Goal: Information Seeking & Learning: Compare options

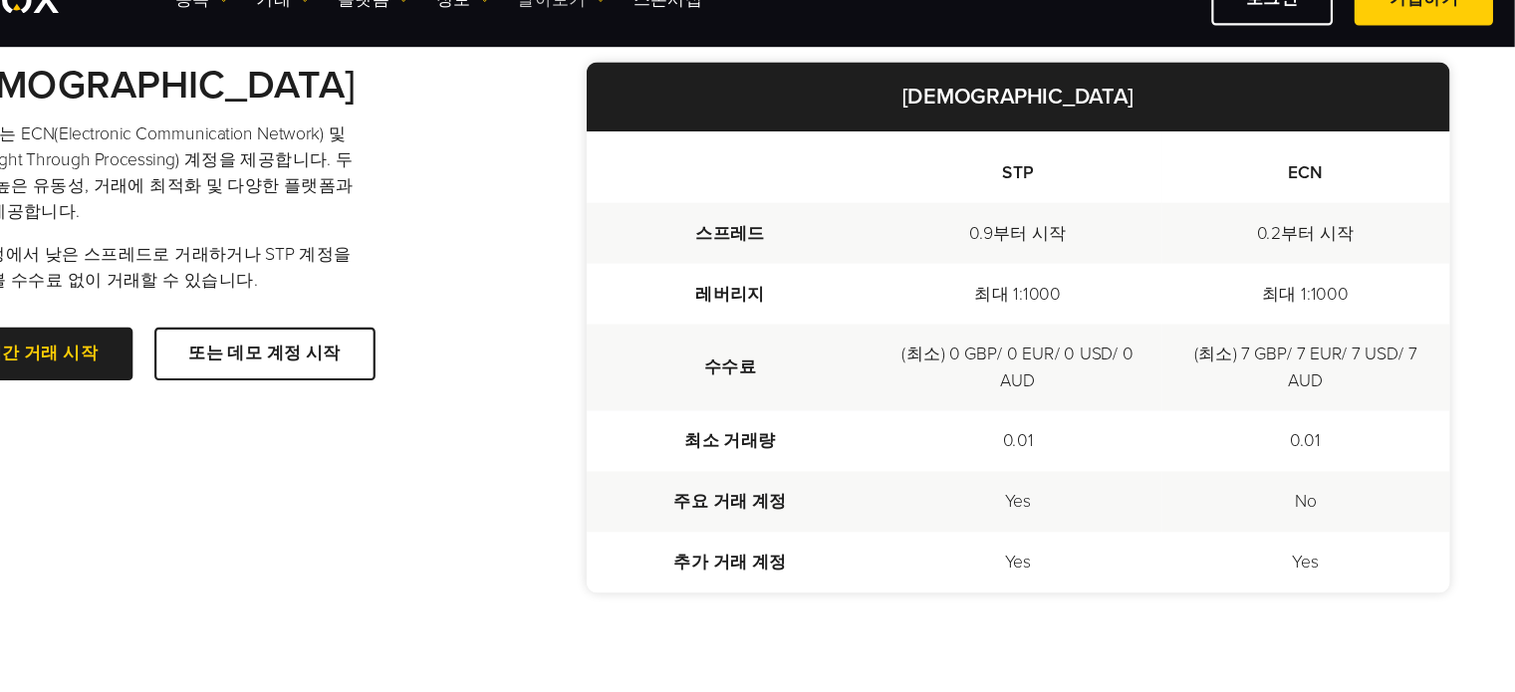
scroll to position [558, 0]
click at [550, 303] on div "계정 비교 INFINOX는 ECN(Electronic Communication Network) 및 STP(Straight Through Pro…" at bounding box center [341, 249] width 561 height 293
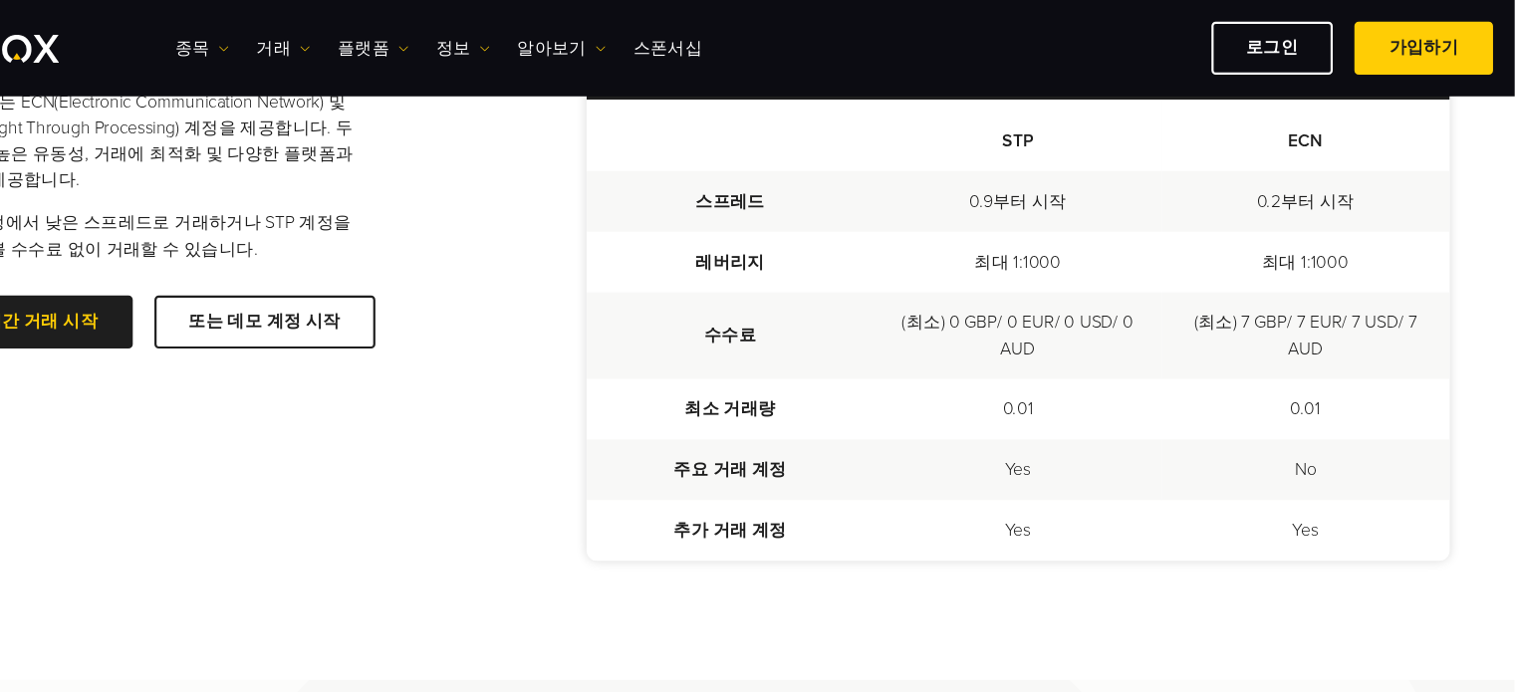
scroll to position [633, 0]
drag, startPoint x: 1352, startPoint y: 124, endPoint x: 1033, endPoint y: 126, distance: 318.8
click at [1033, 126] on tr "STP ECN" at bounding box center [1059, 125] width 794 height 66
copy tr "STP ECN"
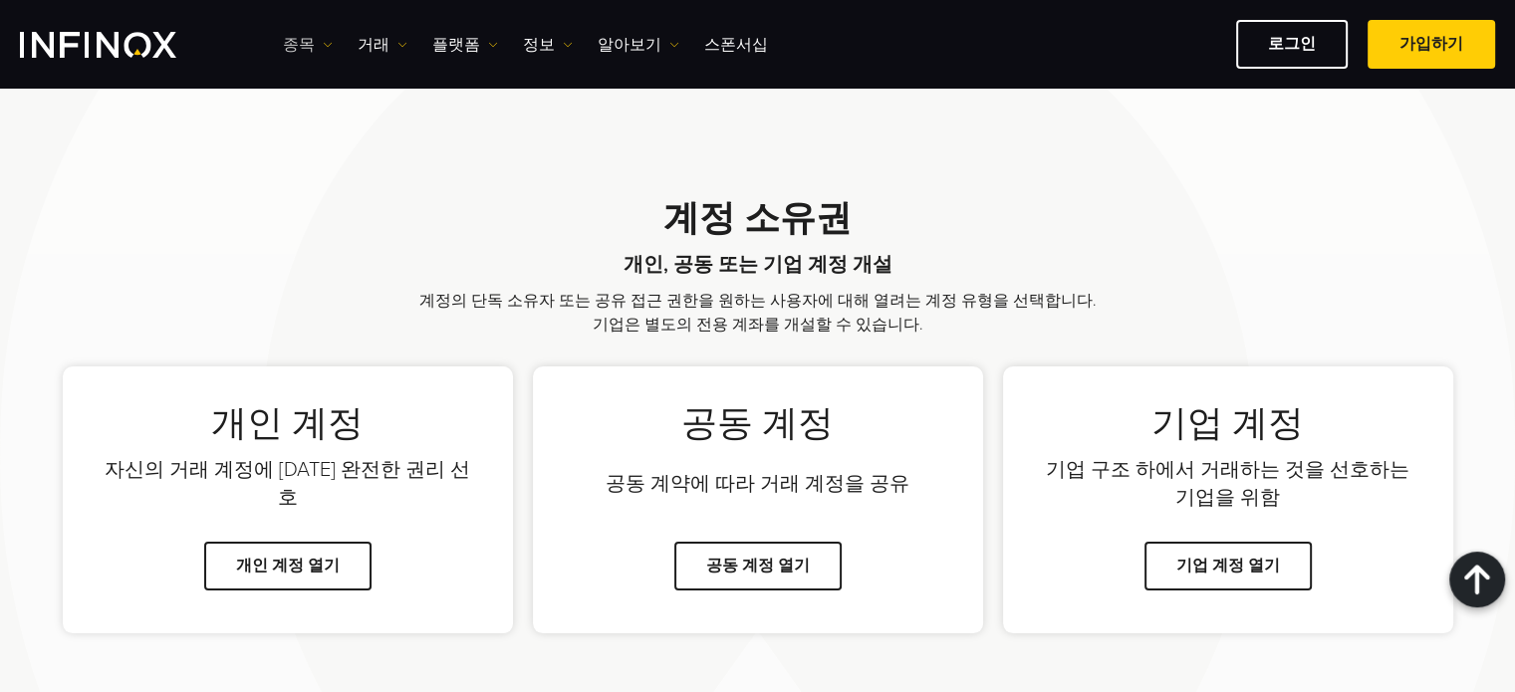
click at [303, 39] on link "종목" at bounding box center [308, 45] width 50 height 24
click at [337, 146] on link "상품 정보" at bounding box center [337, 151] width 108 height 43
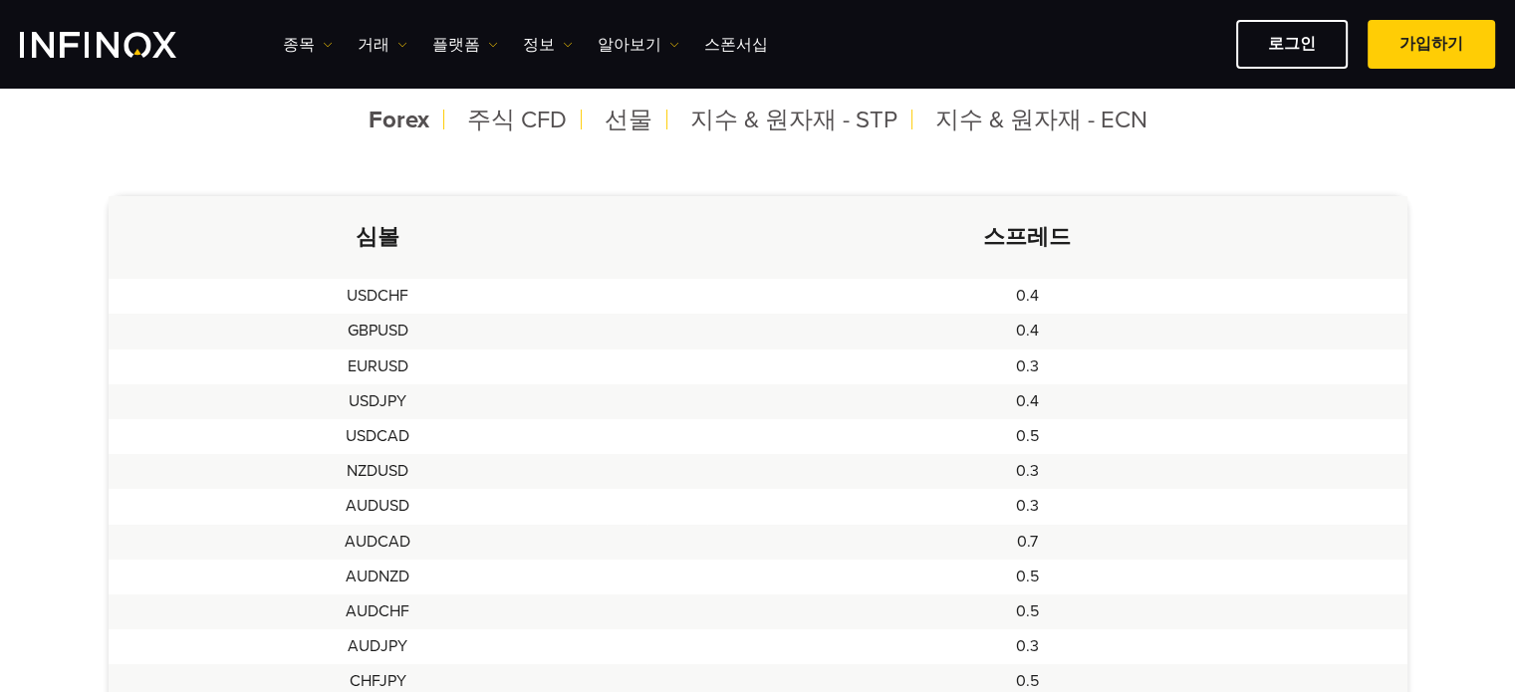
scroll to position [584, 0]
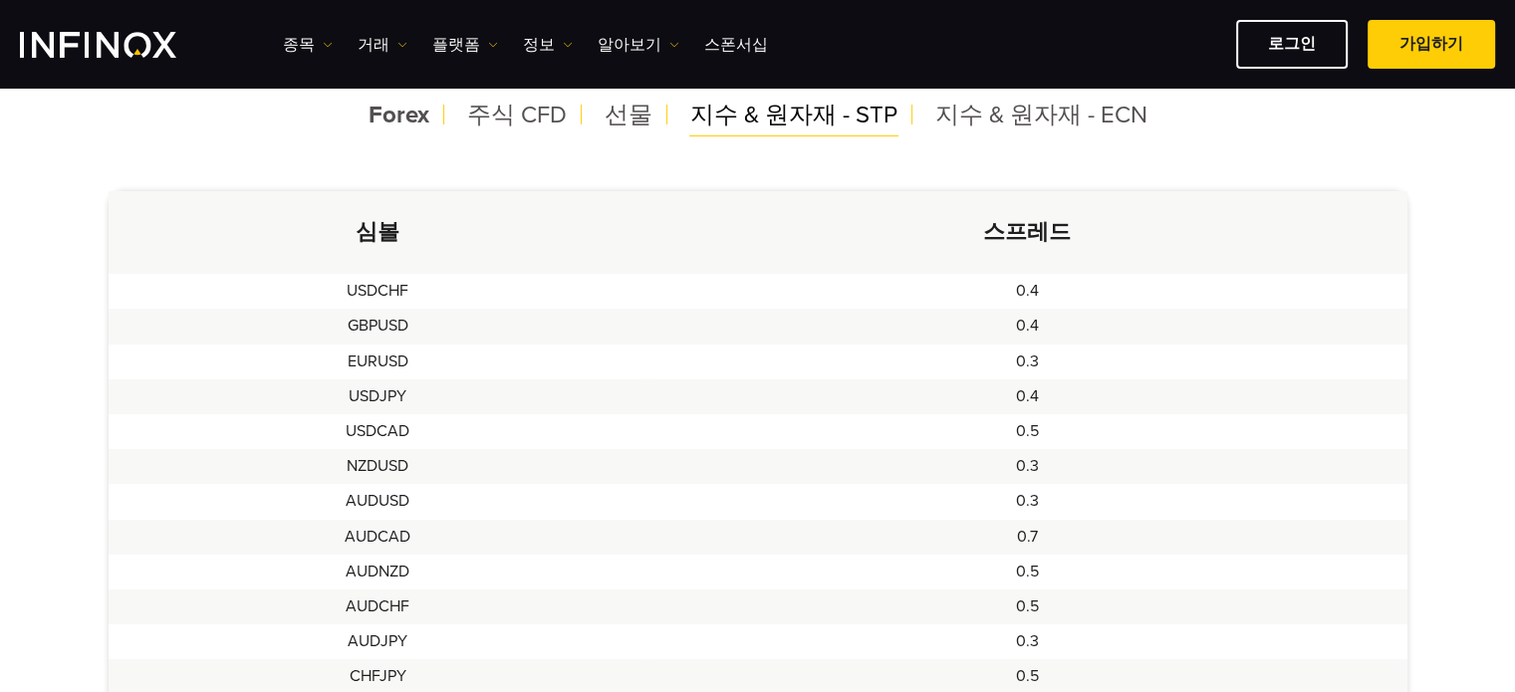
click at [699, 111] on span "지수 & 원자재 - STP" at bounding box center [793, 115] width 207 height 29
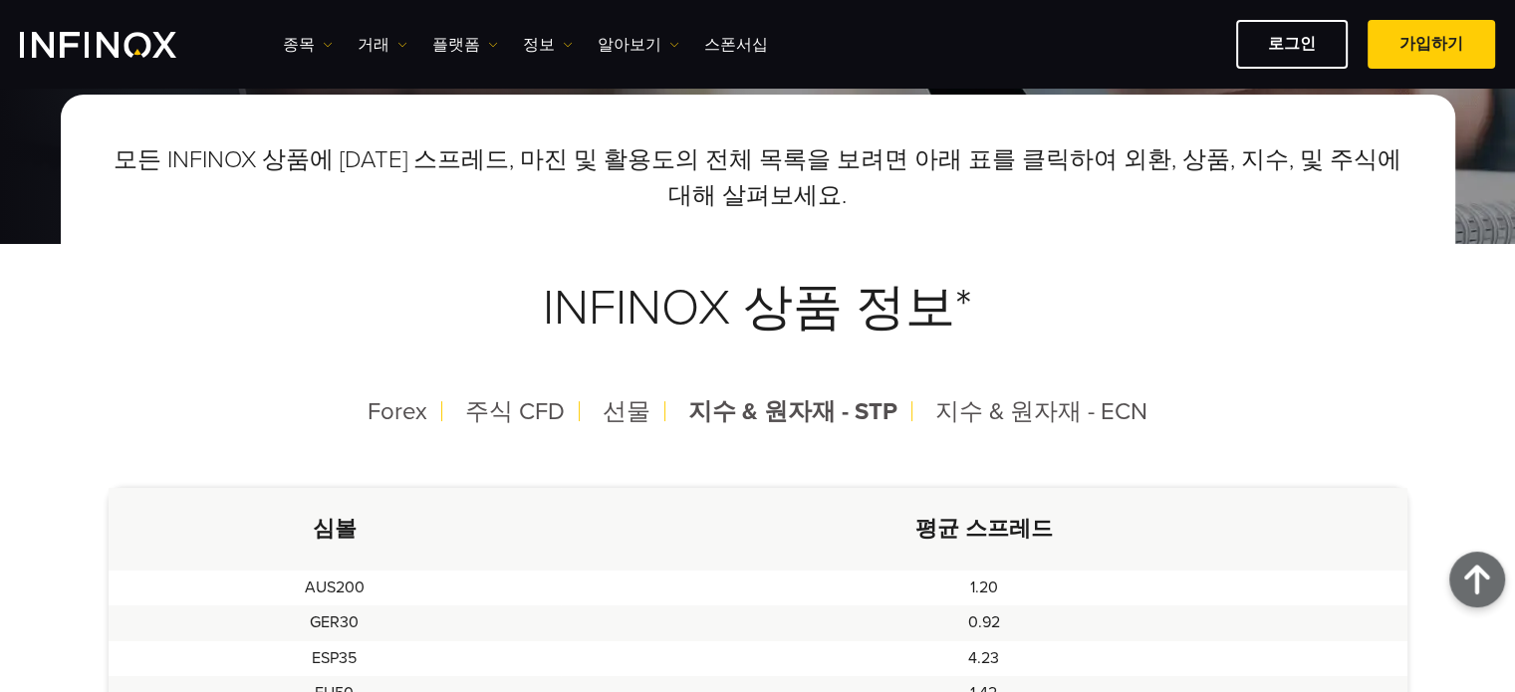
scroll to position [275, 0]
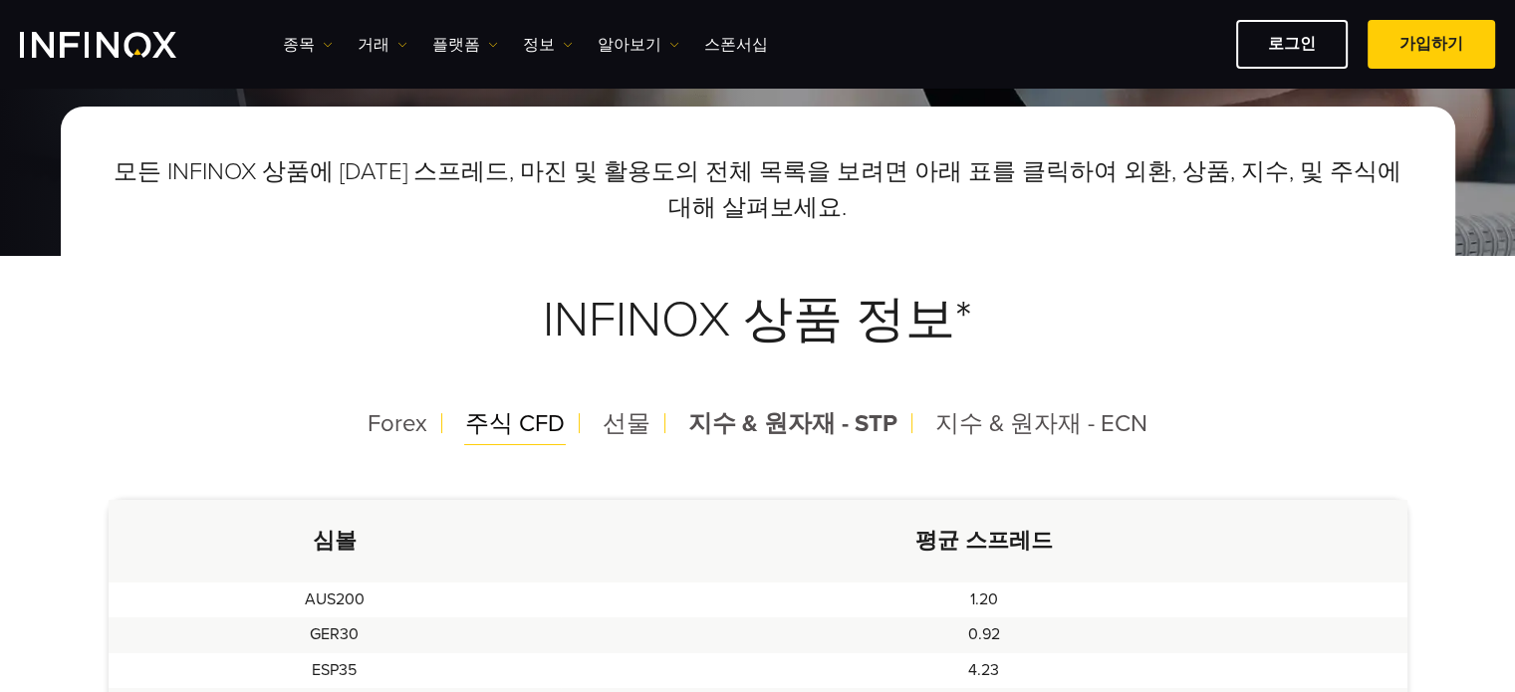
click at [537, 414] on span "주식 CFD" at bounding box center [515, 423] width 100 height 29
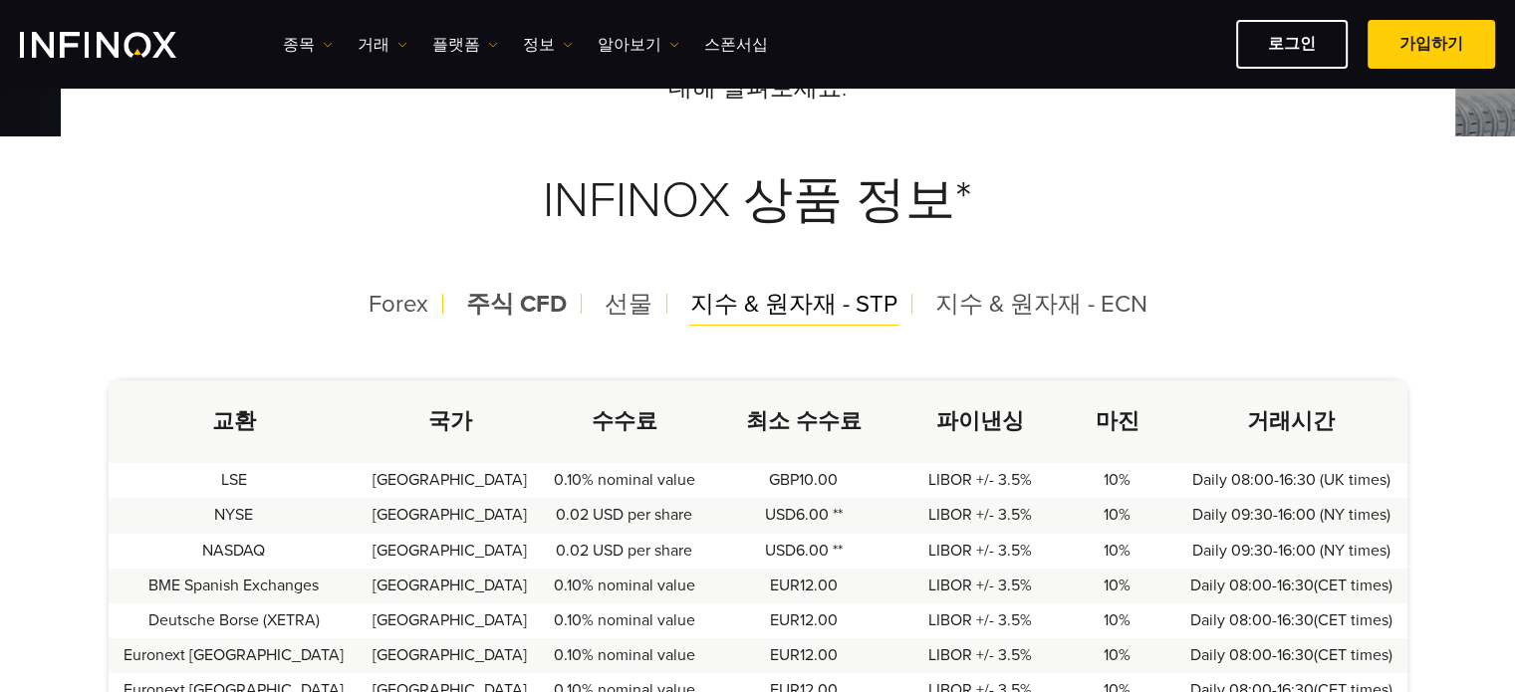
scroll to position [434, 0]
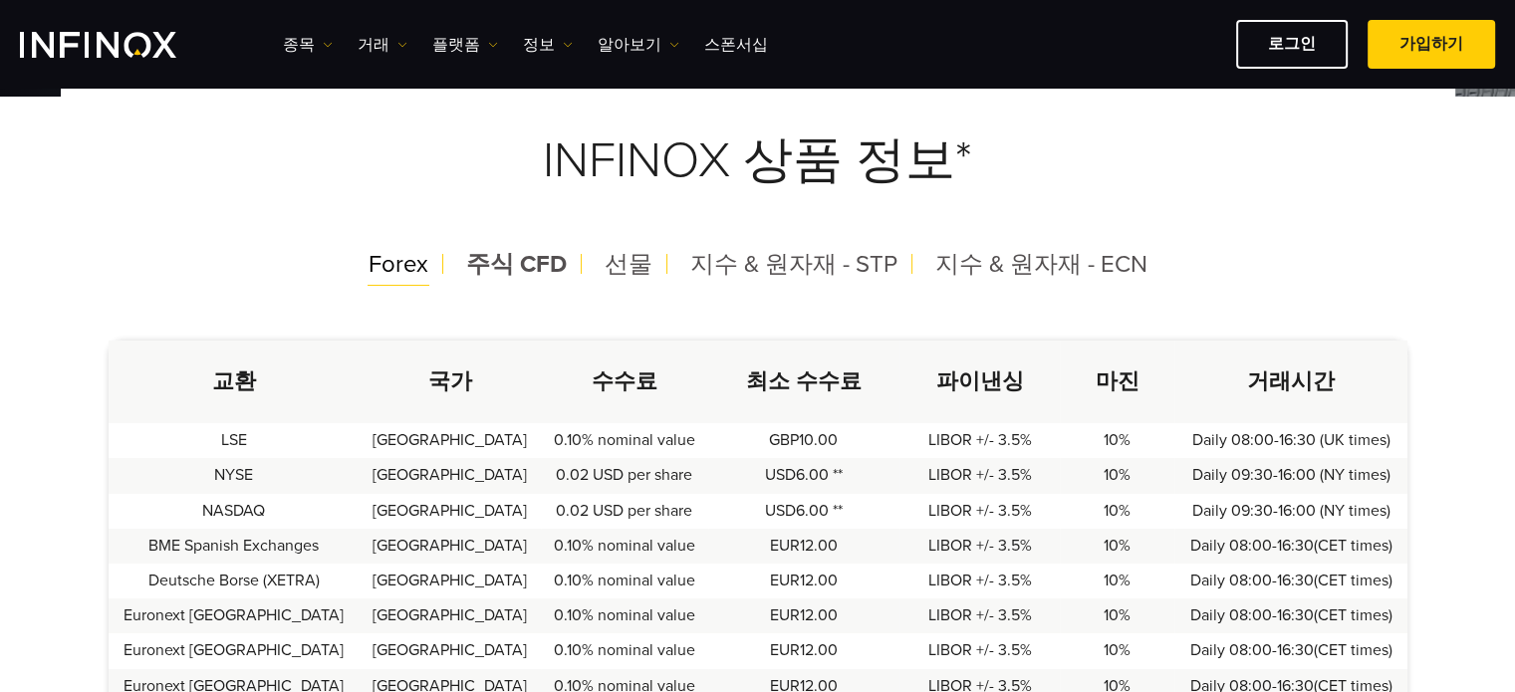
click at [418, 273] on span "Forex" at bounding box center [399, 264] width 60 height 29
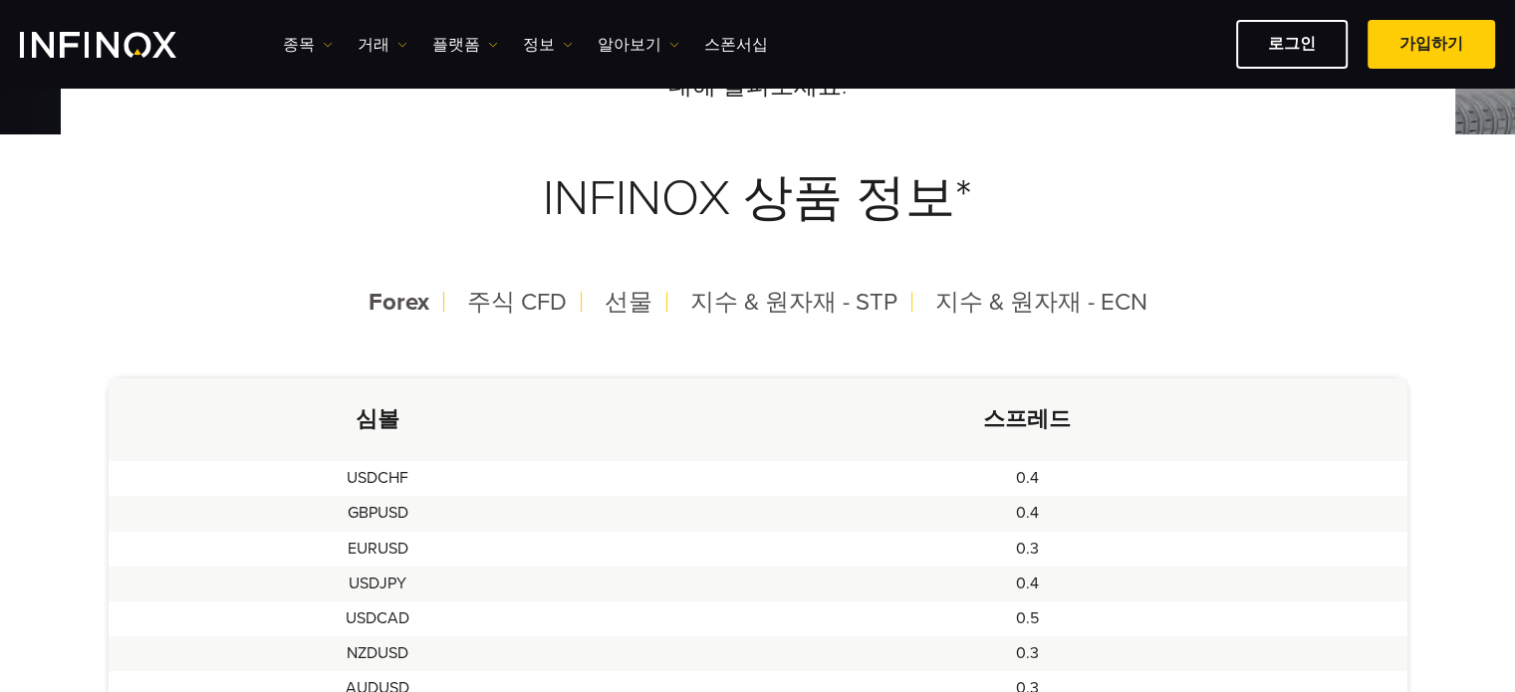
scroll to position [399, 0]
click at [787, 298] on span "지수 & 원자재 - STP" at bounding box center [793, 300] width 207 height 29
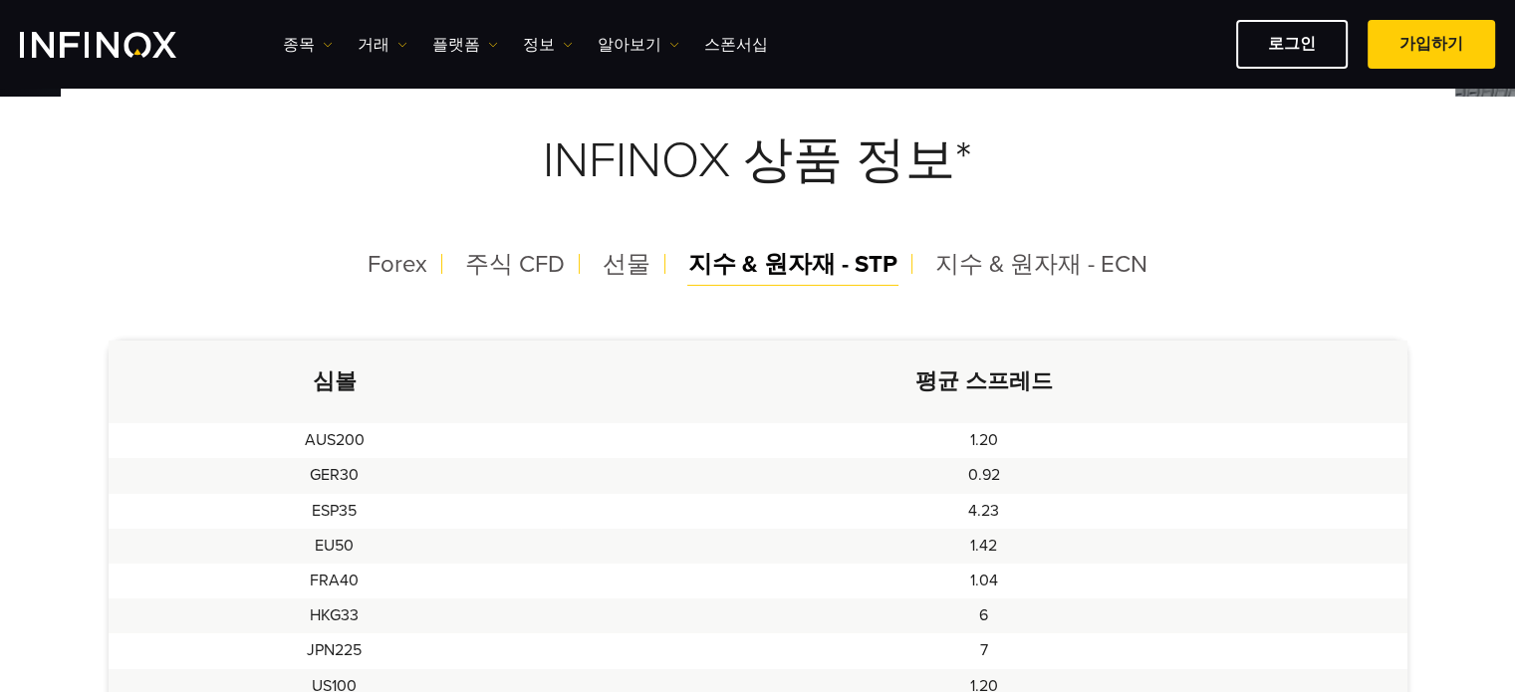
scroll to position [438, 0]
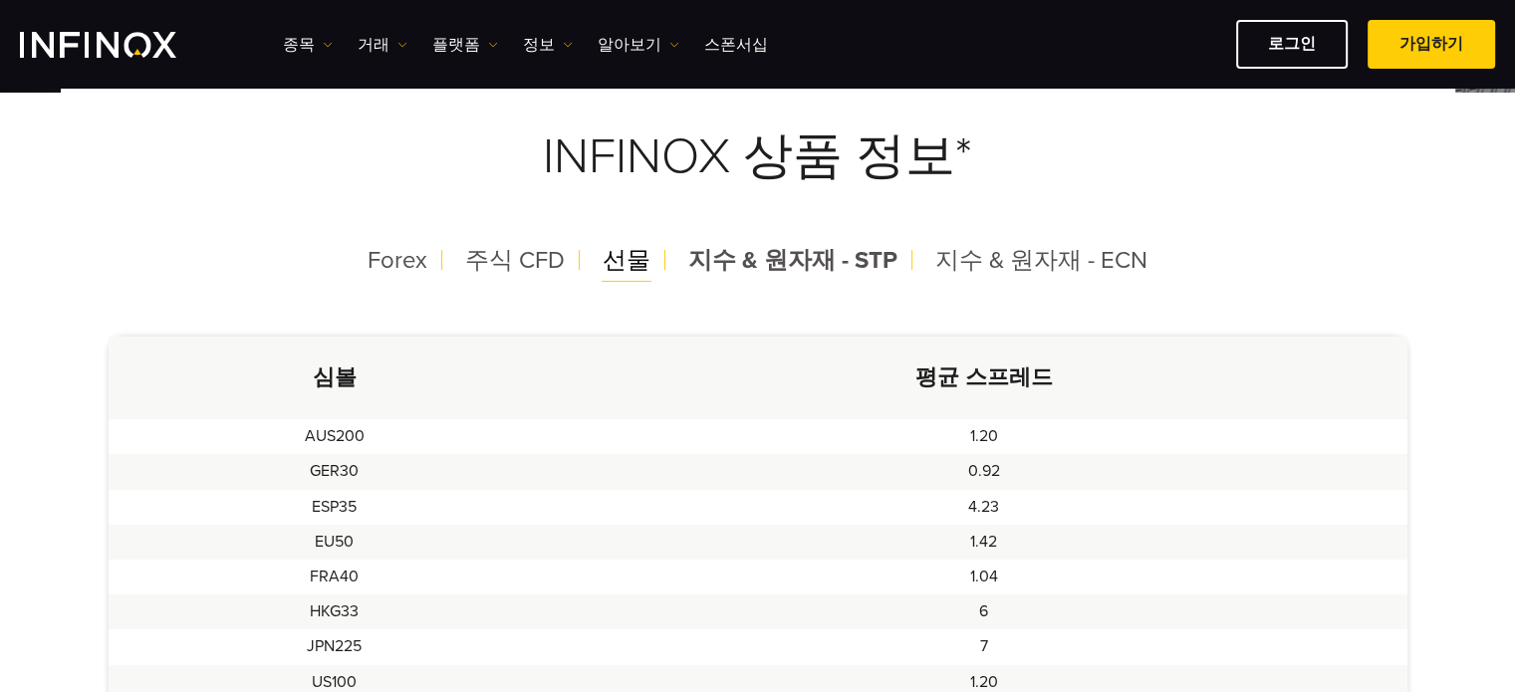
click at [630, 262] on span "선물" at bounding box center [627, 260] width 48 height 29
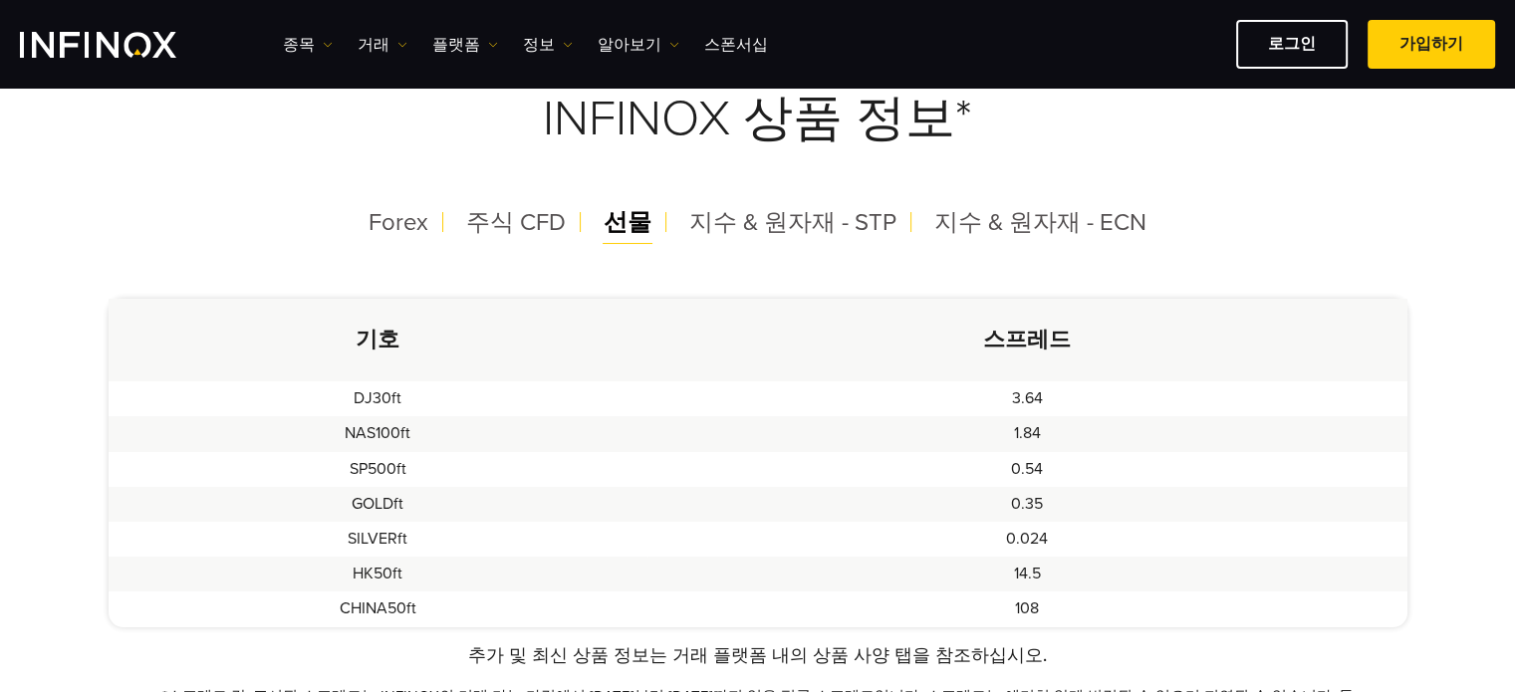
scroll to position [478, 0]
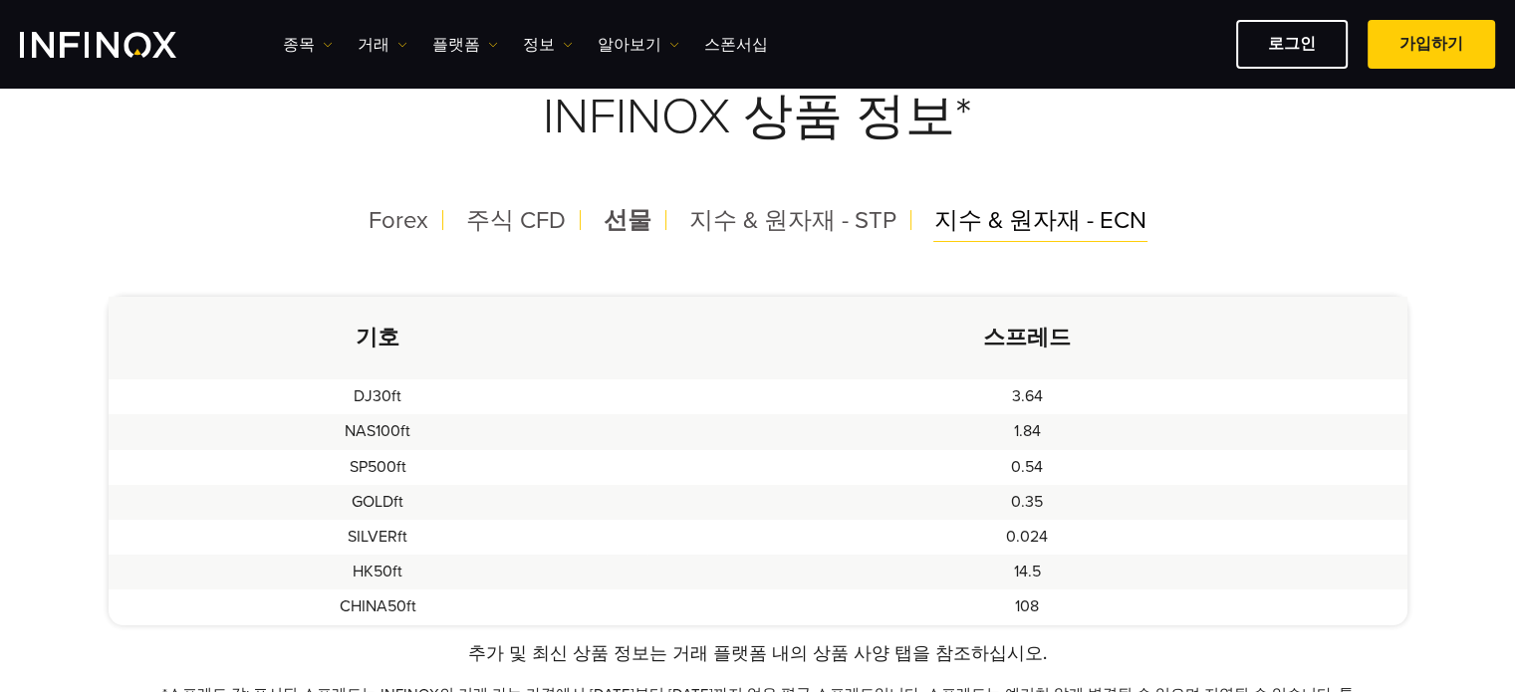
click at [1108, 218] on span "지수 & 원자재 - ECN" at bounding box center [1040, 220] width 212 height 29
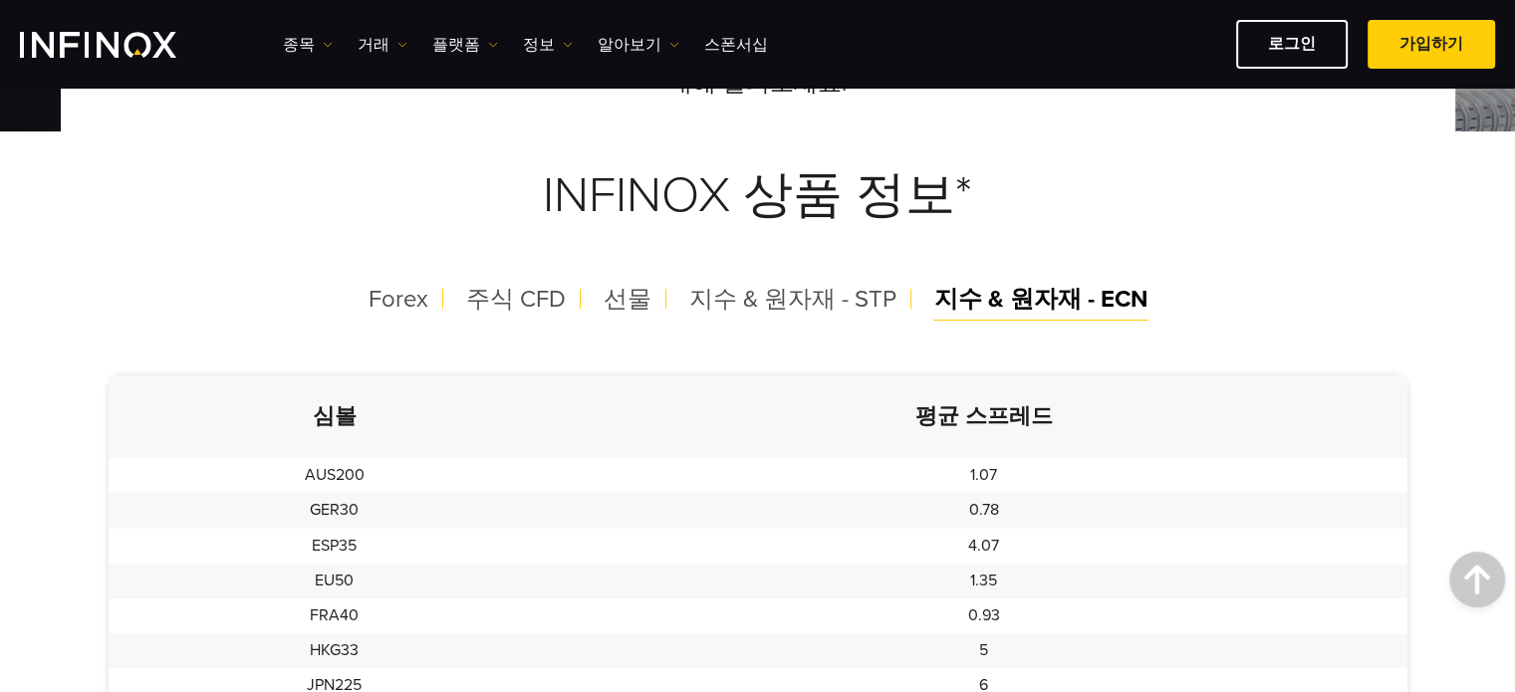
scroll to position [0, 0]
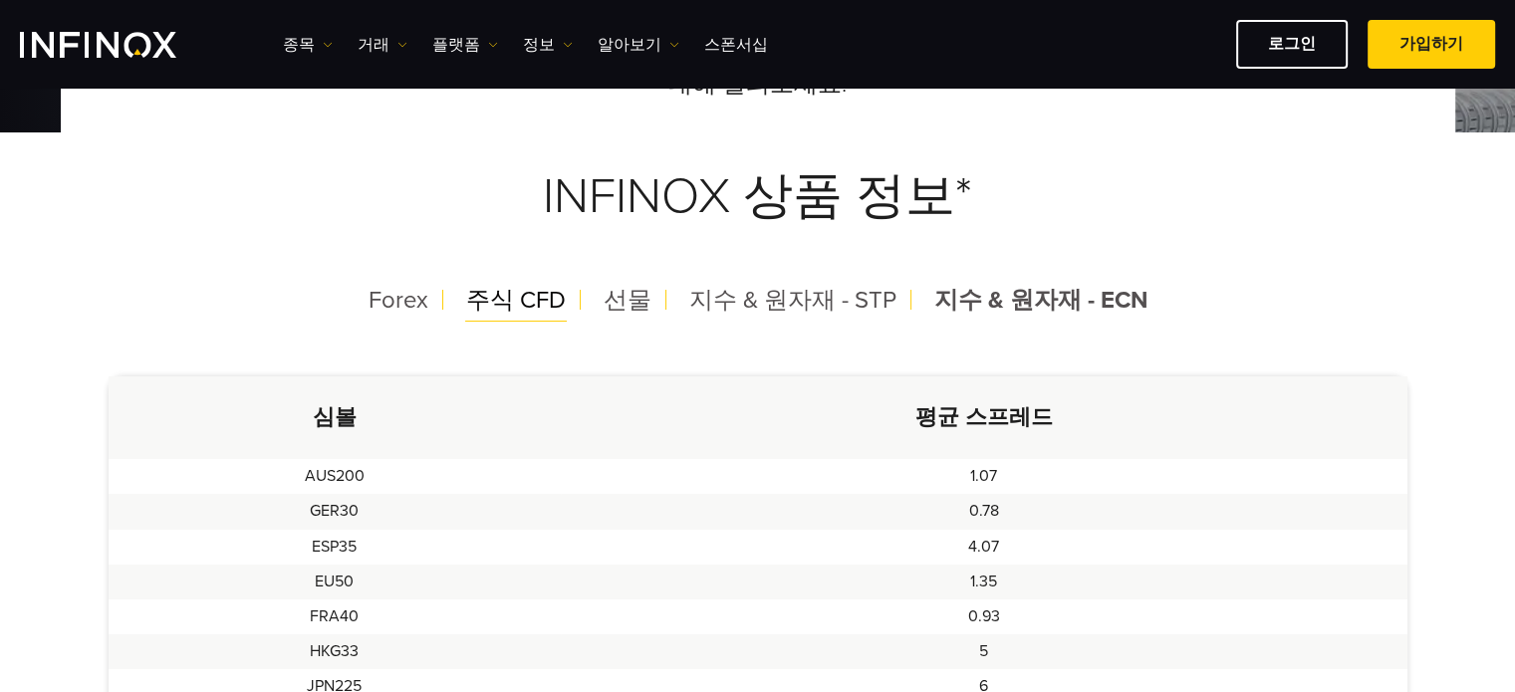
click at [527, 295] on span "주식 CFD" at bounding box center [516, 300] width 100 height 29
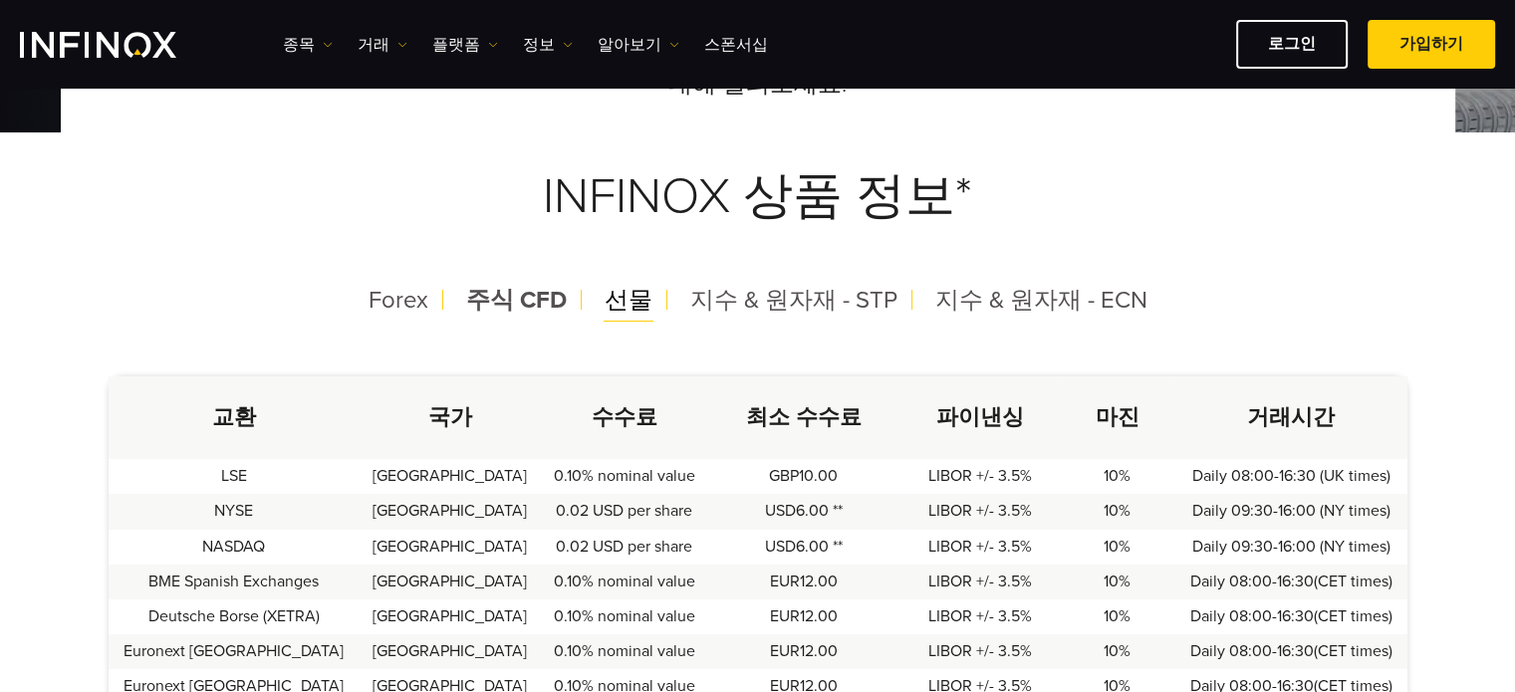
click at [641, 290] on span "선물" at bounding box center [629, 300] width 48 height 29
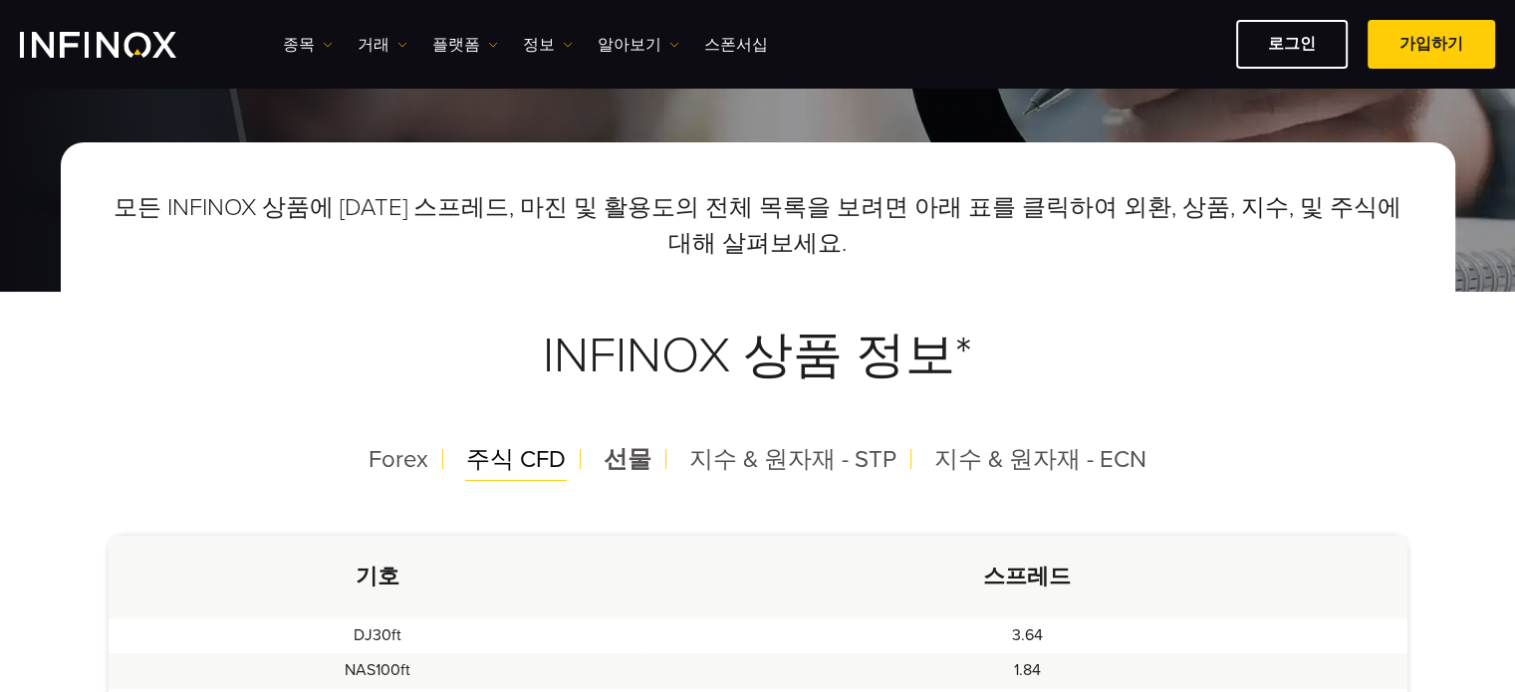
click at [538, 449] on span "주식 CFD" at bounding box center [516, 459] width 100 height 29
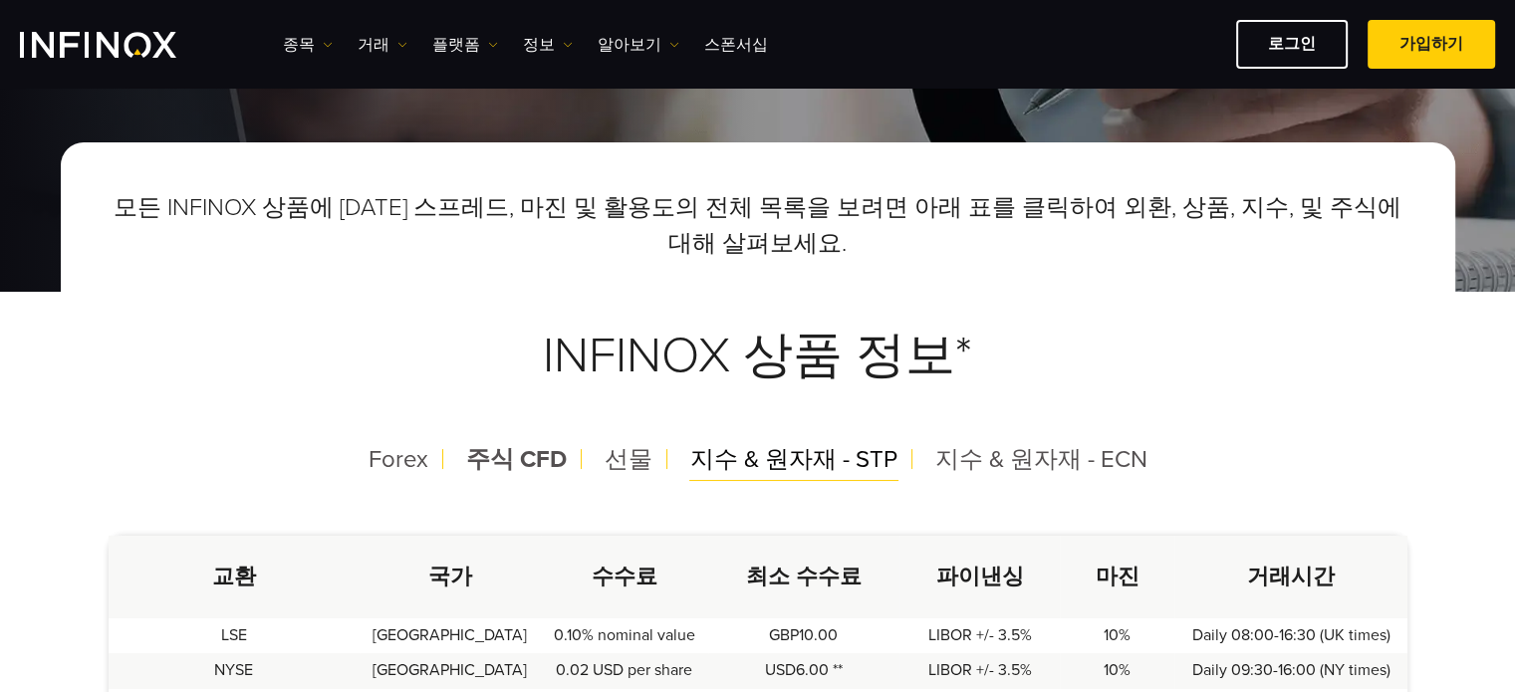
click at [709, 453] on span "지수 & 원자재 - STP" at bounding box center [793, 459] width 207 height 29
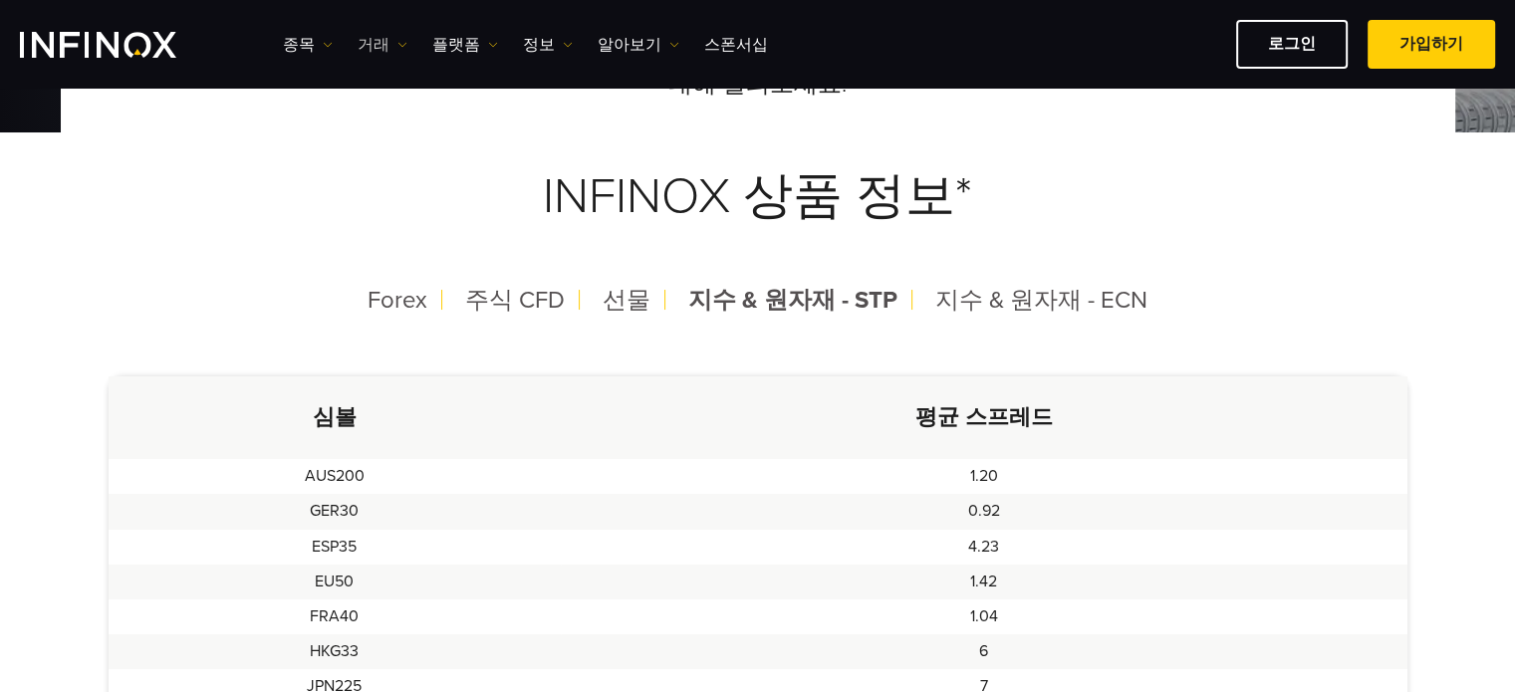
click at [378, 47] on link "거래" at bounding box center [383, 45] width 50 height 24
click at [295, 44] on link "종목" at bounding box center [308, 45] width 50 height 24
click at [312, 99] on link "종목" at bounding box center [337, 108] width 108 height 43
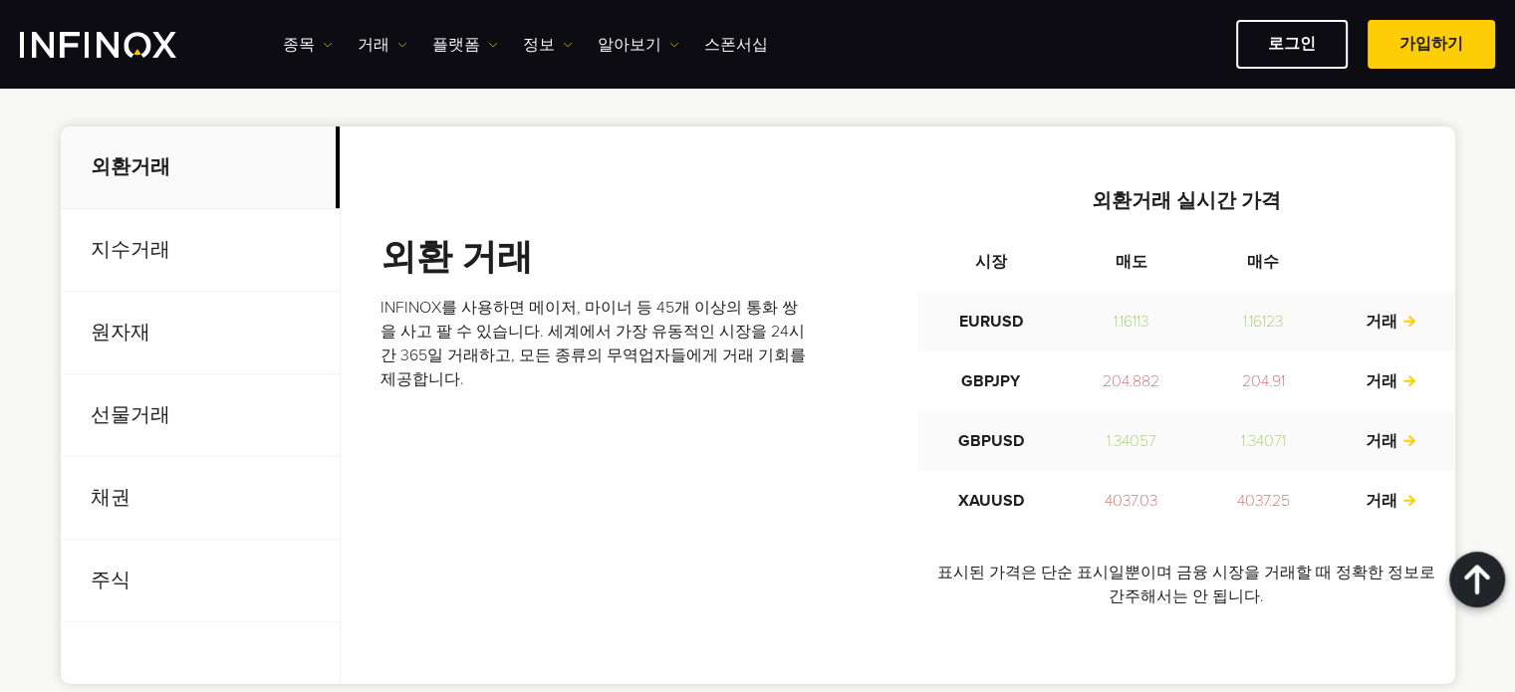
scroll to position [730, 0]
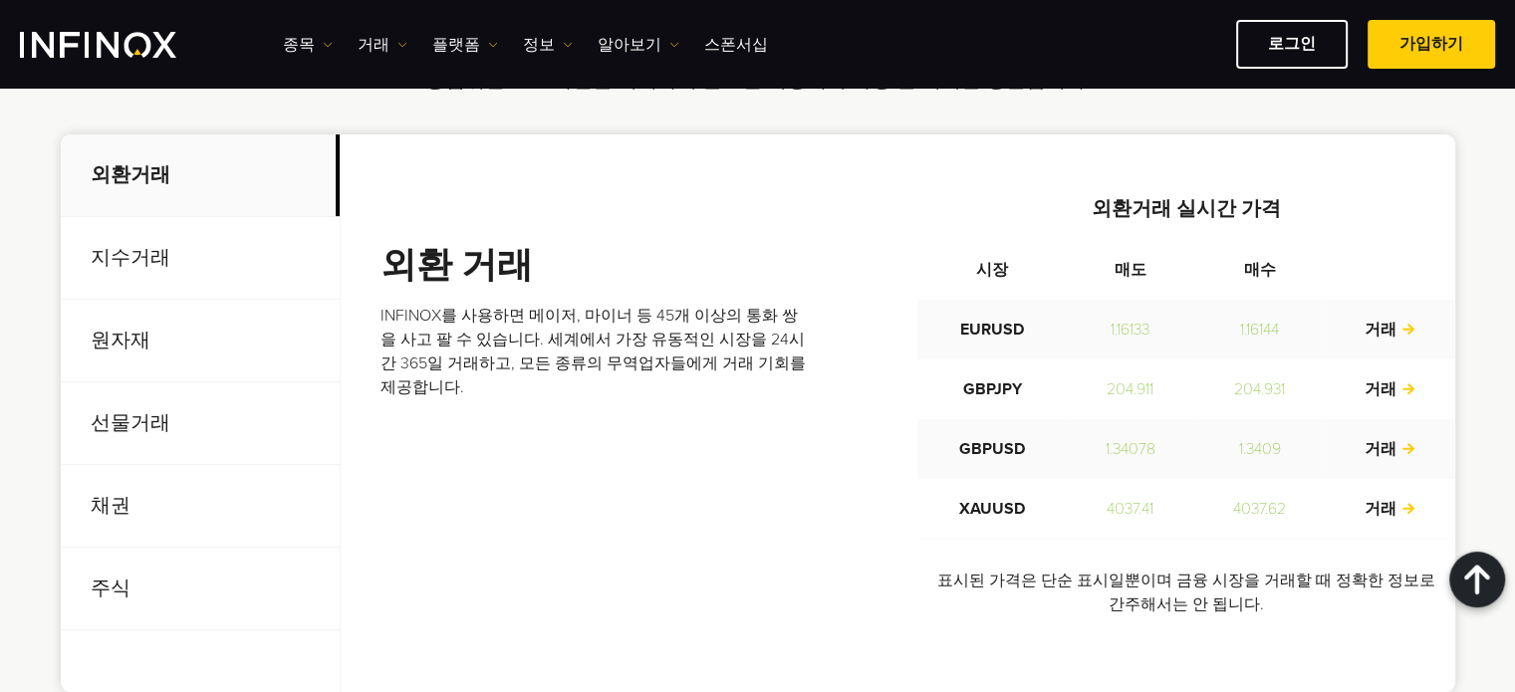
click at [213, 240] on p "지수거래" at bounding box center [200, 258] width 279 height 83
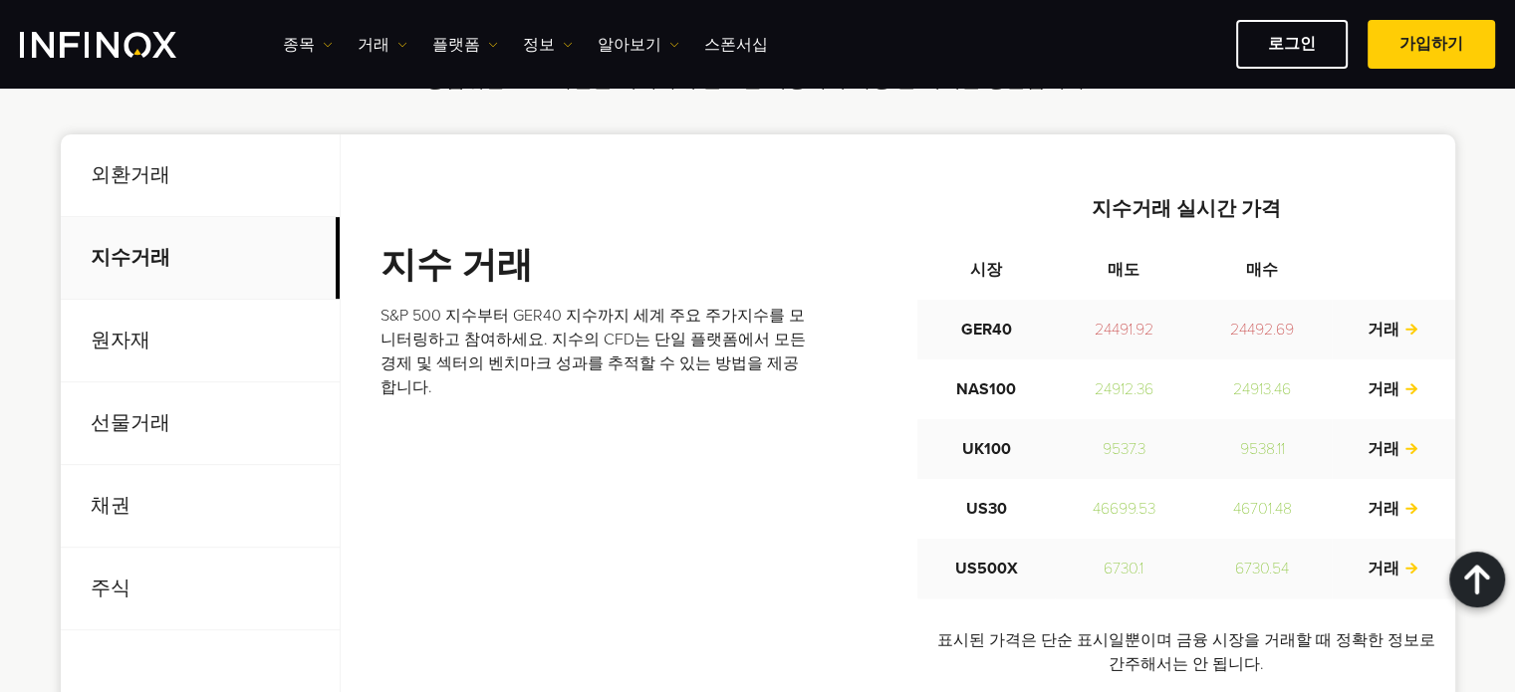
scroll to position [745, 0]
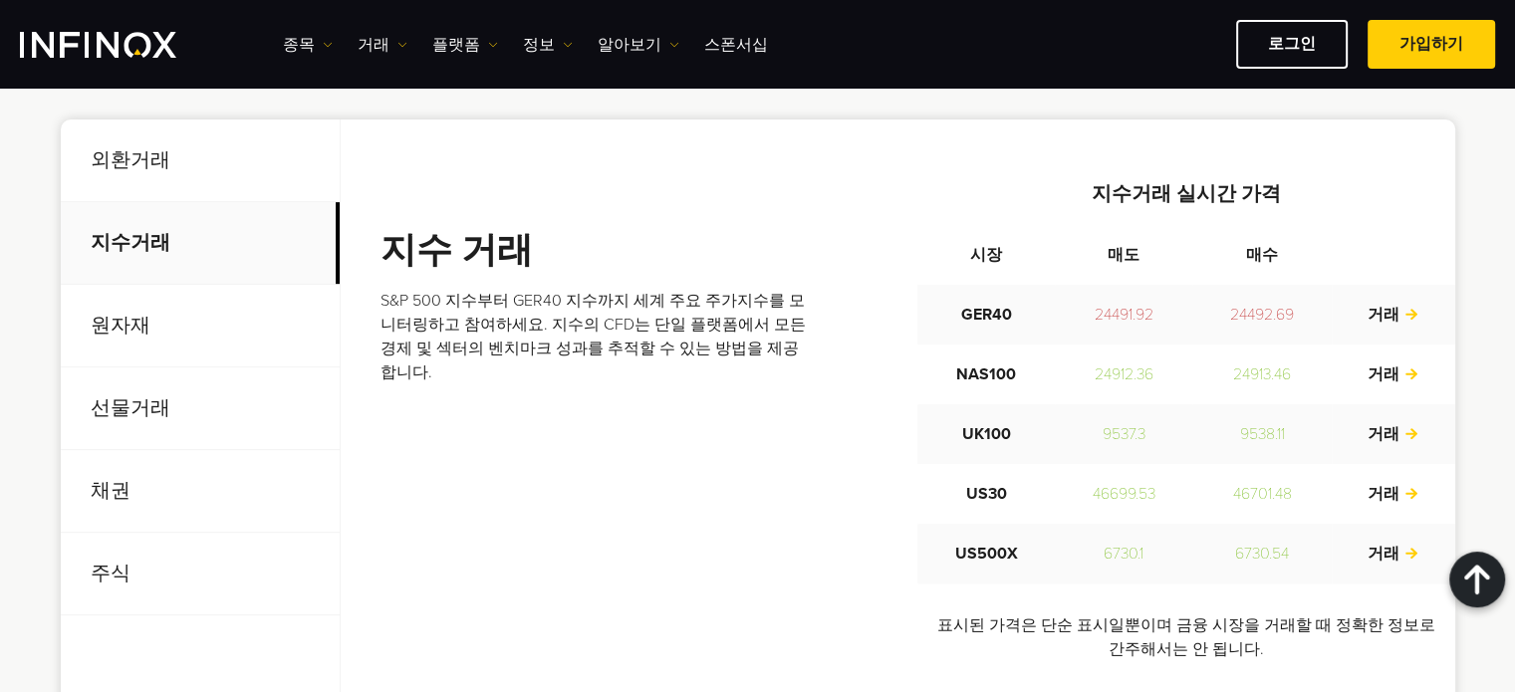
click at [1400, 362] on td "거래" at bounding box center [1394, 375] width 124 height 60
click at [1408, 380] on link "거래" at bounding box center [1393, 375] width 52 height 20
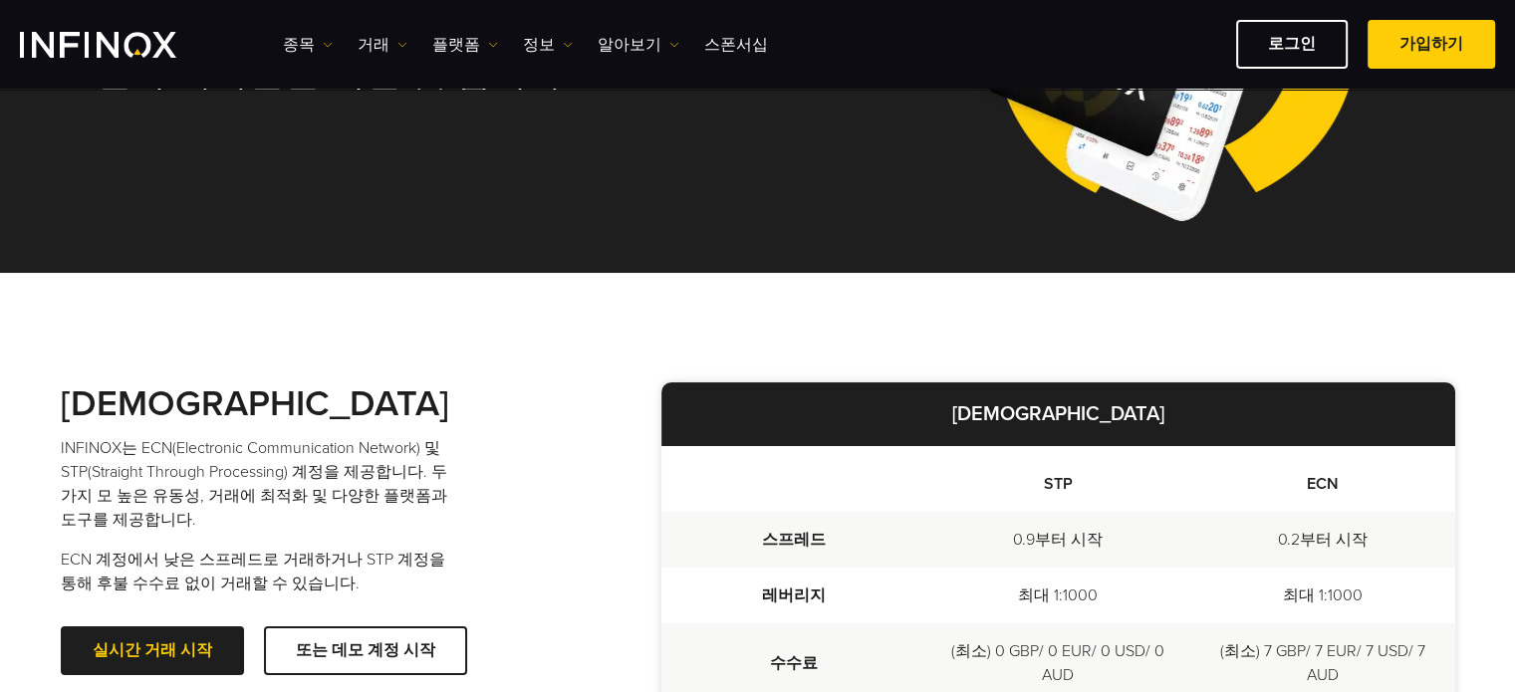
scroll to position [68, 0]
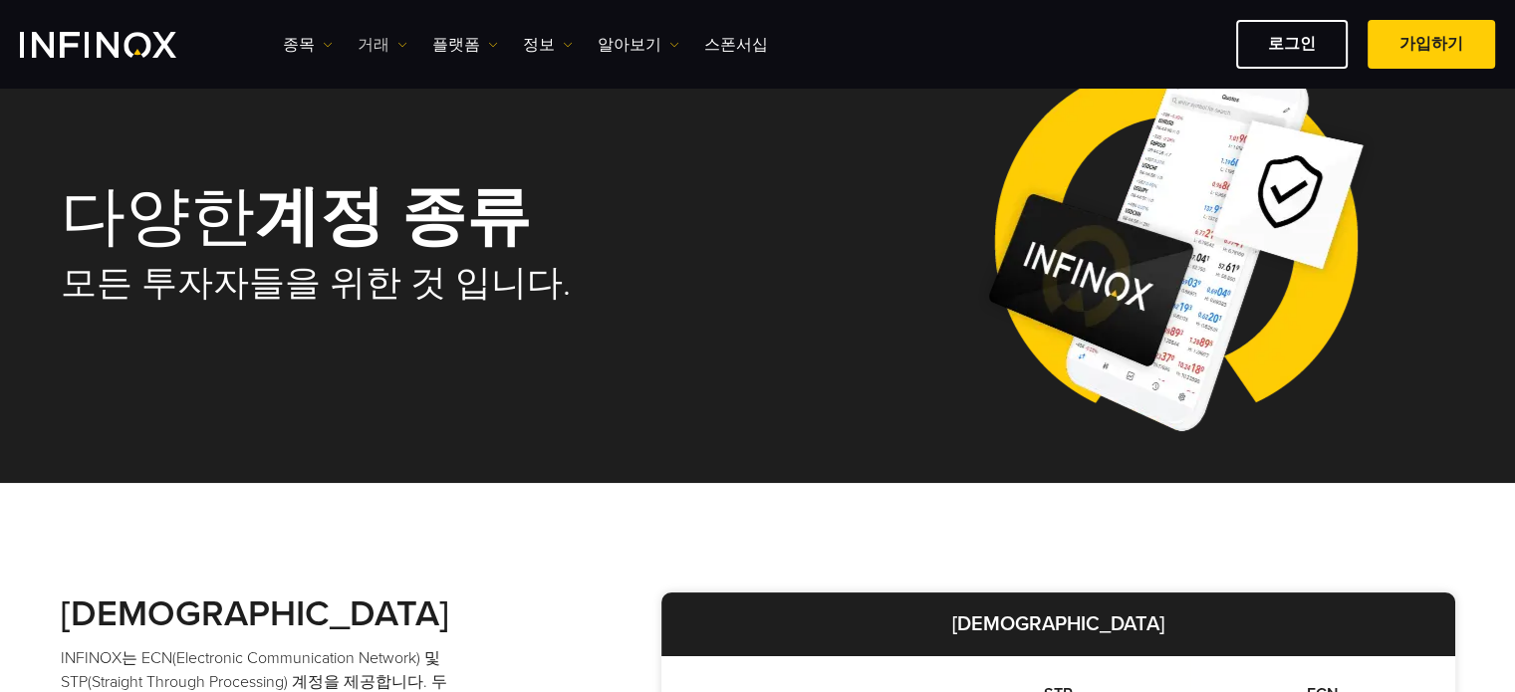
click at [368, 48] on link "거래" at bounding box center [383, 45] width 50 height 24
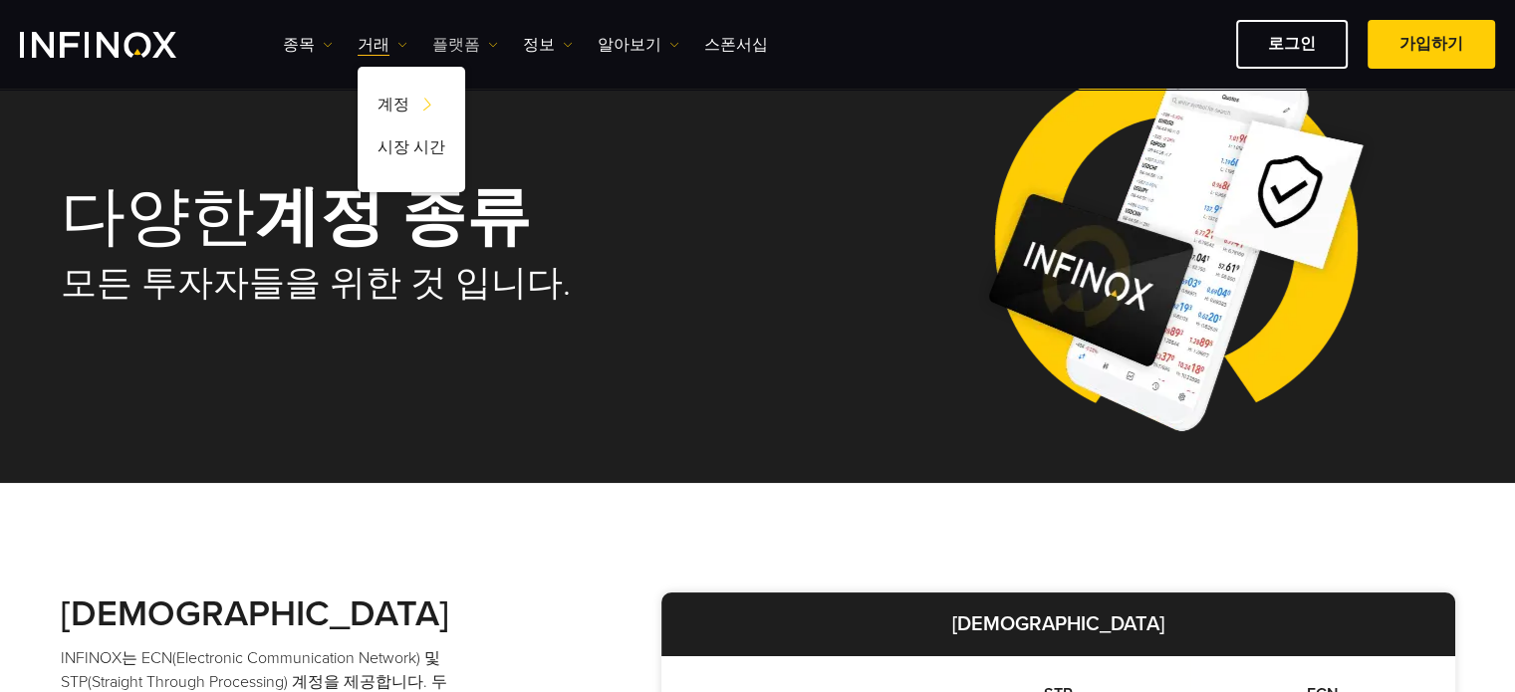
click at [445, 51] on link "플랫폼" at bounding box center [465, 45] width 66 height 24
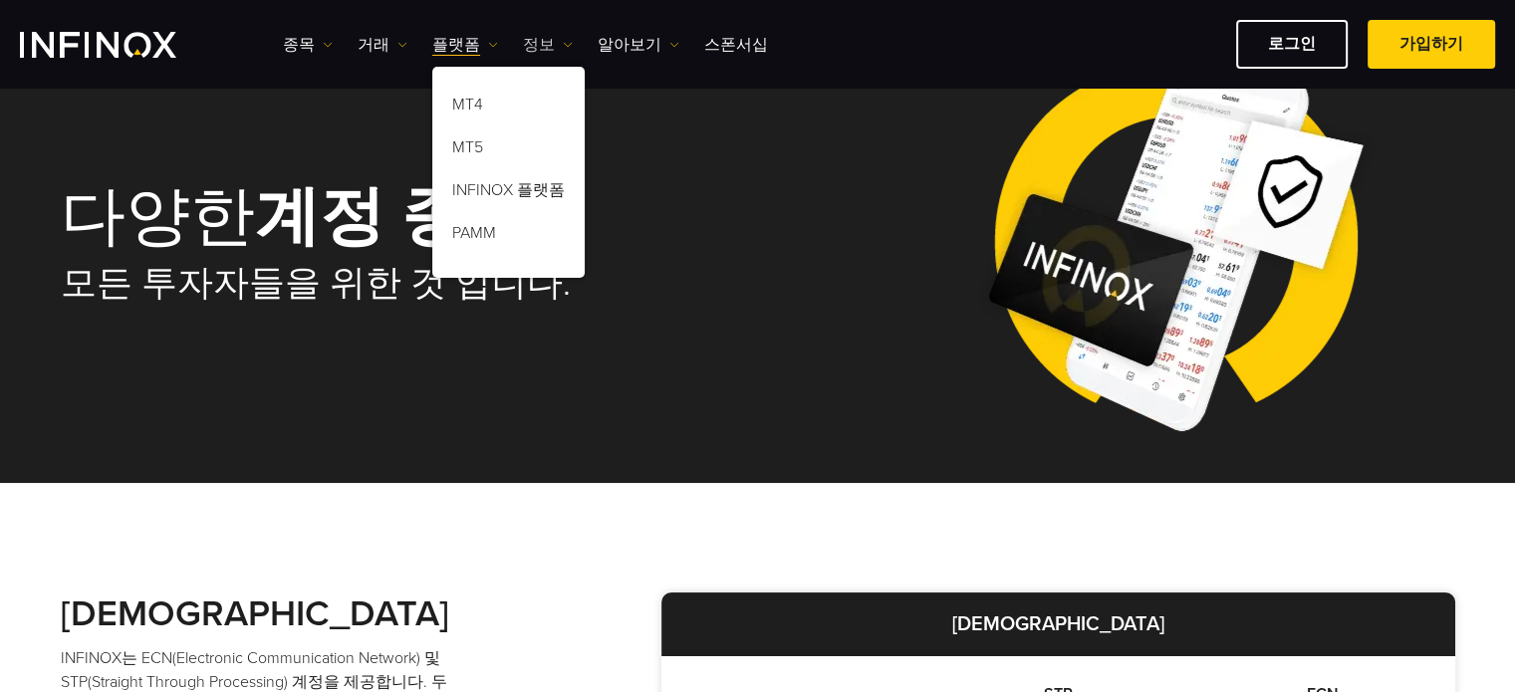
click at [534, 36] on link "정보" at bounding box center [548, 45] width 50 height 24
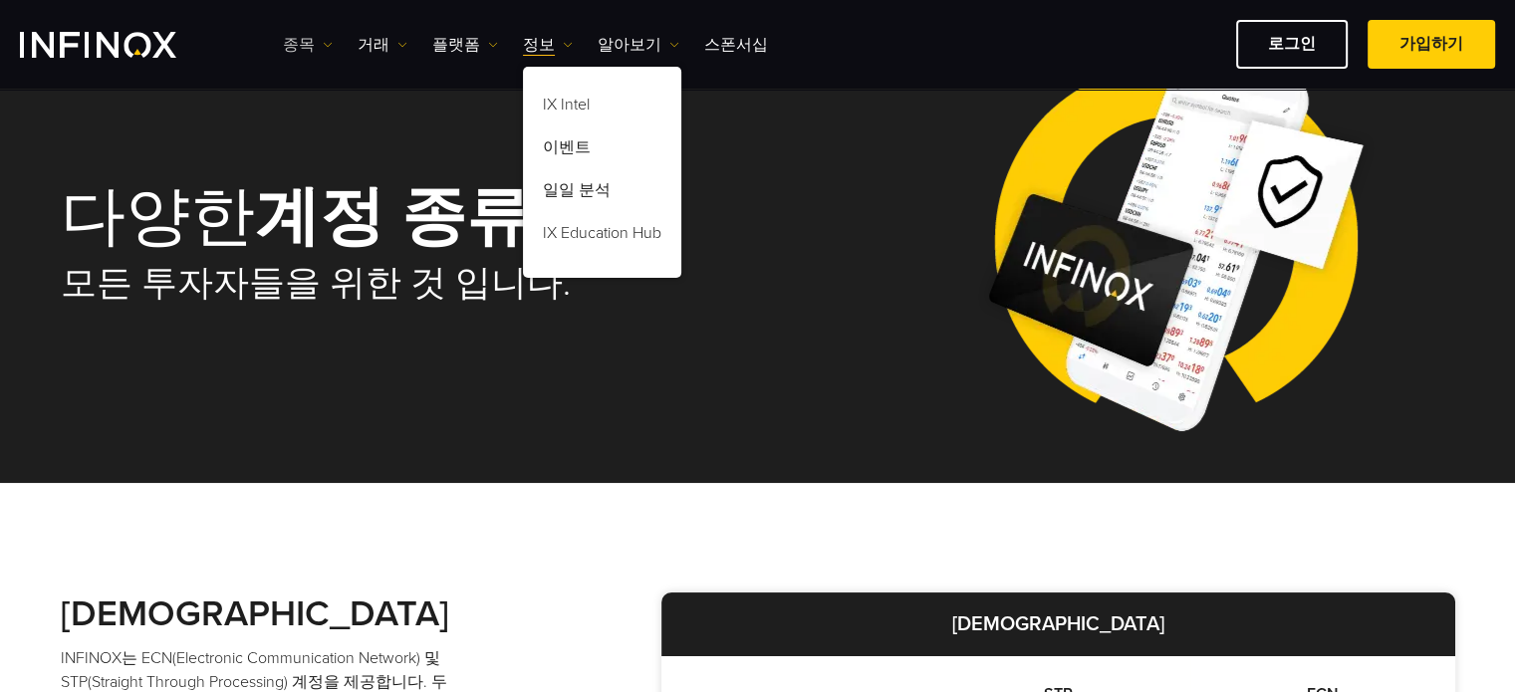
click at [307, 42] on link "종목" at bounding box center [308, 45] width 50 height 24
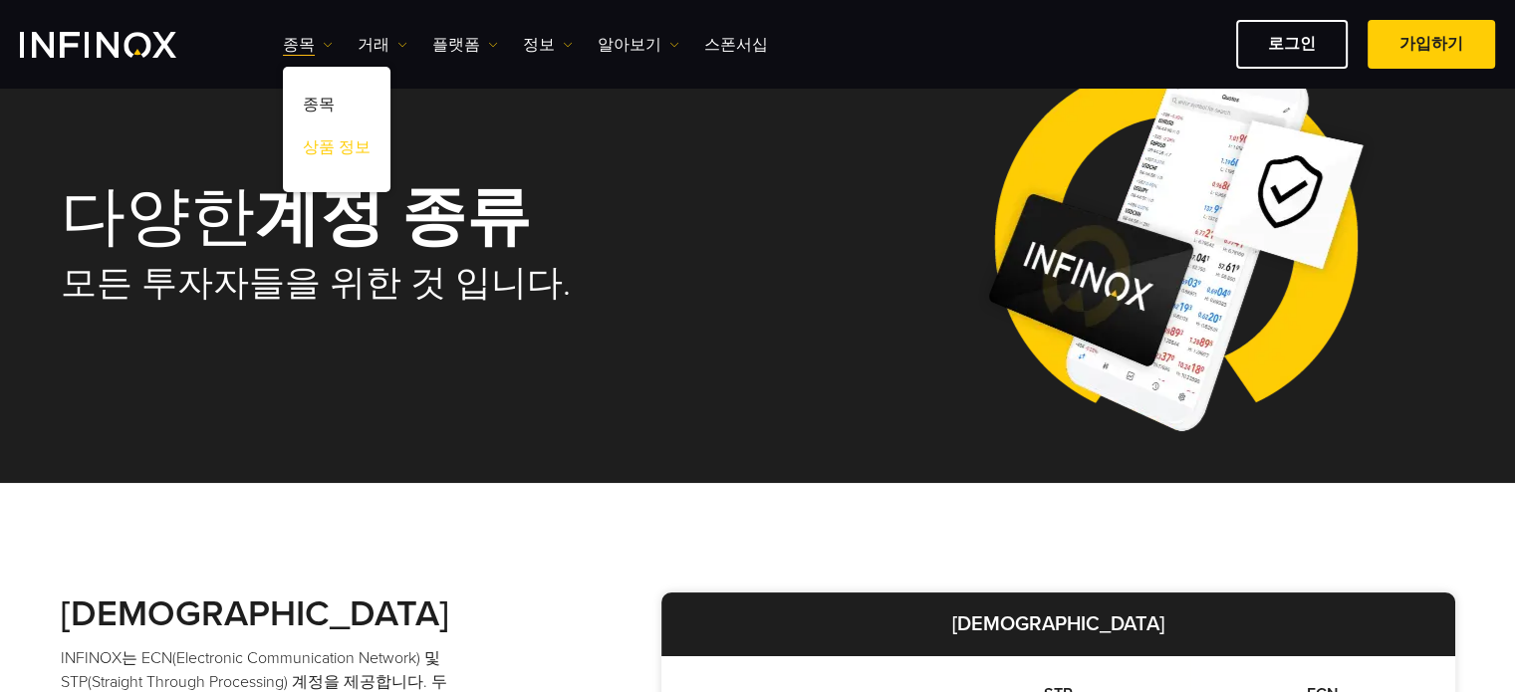
click at [351, 142] on link "상품 정보" at bounding box center [337, 151] width 108 height 43
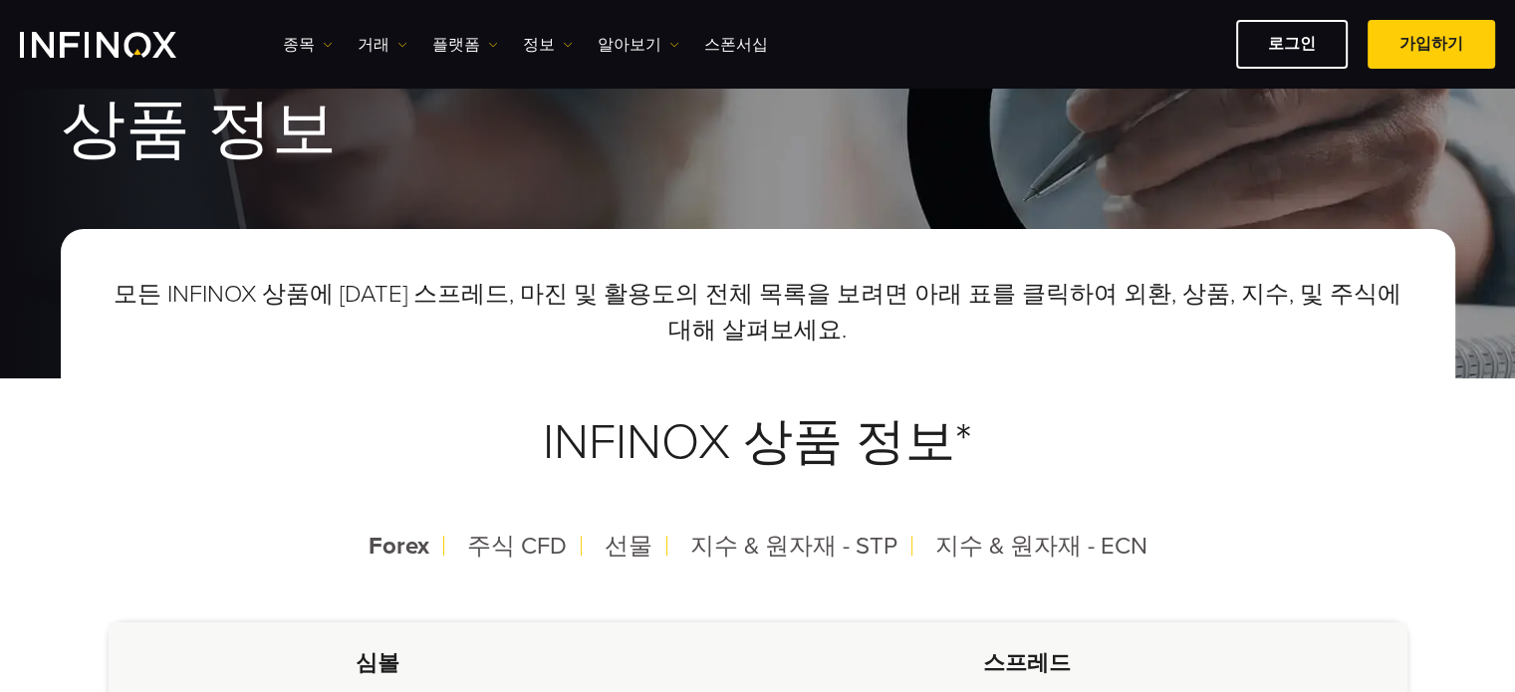
scroll to position [94, 0]
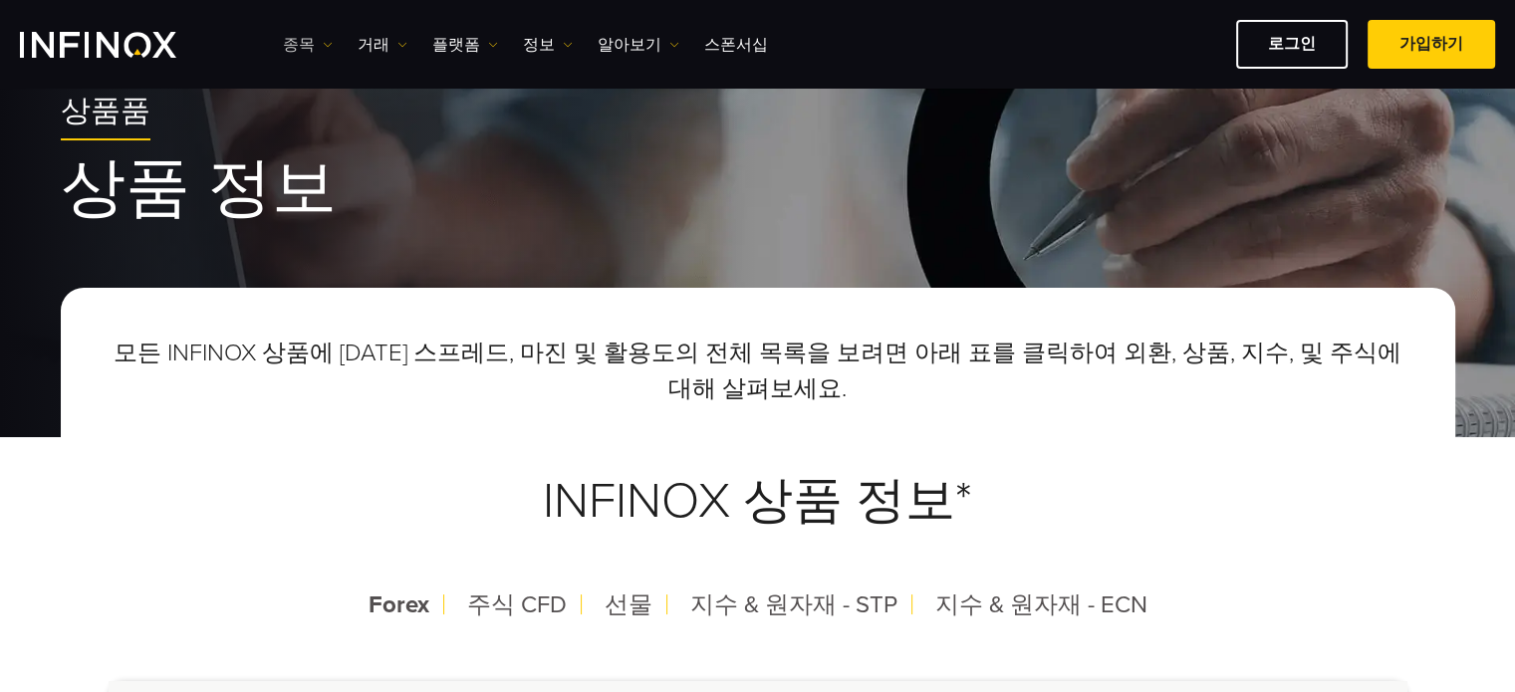
click at [297, 40] on link "종목" at bounding box center [308, 45] width 50 height 24
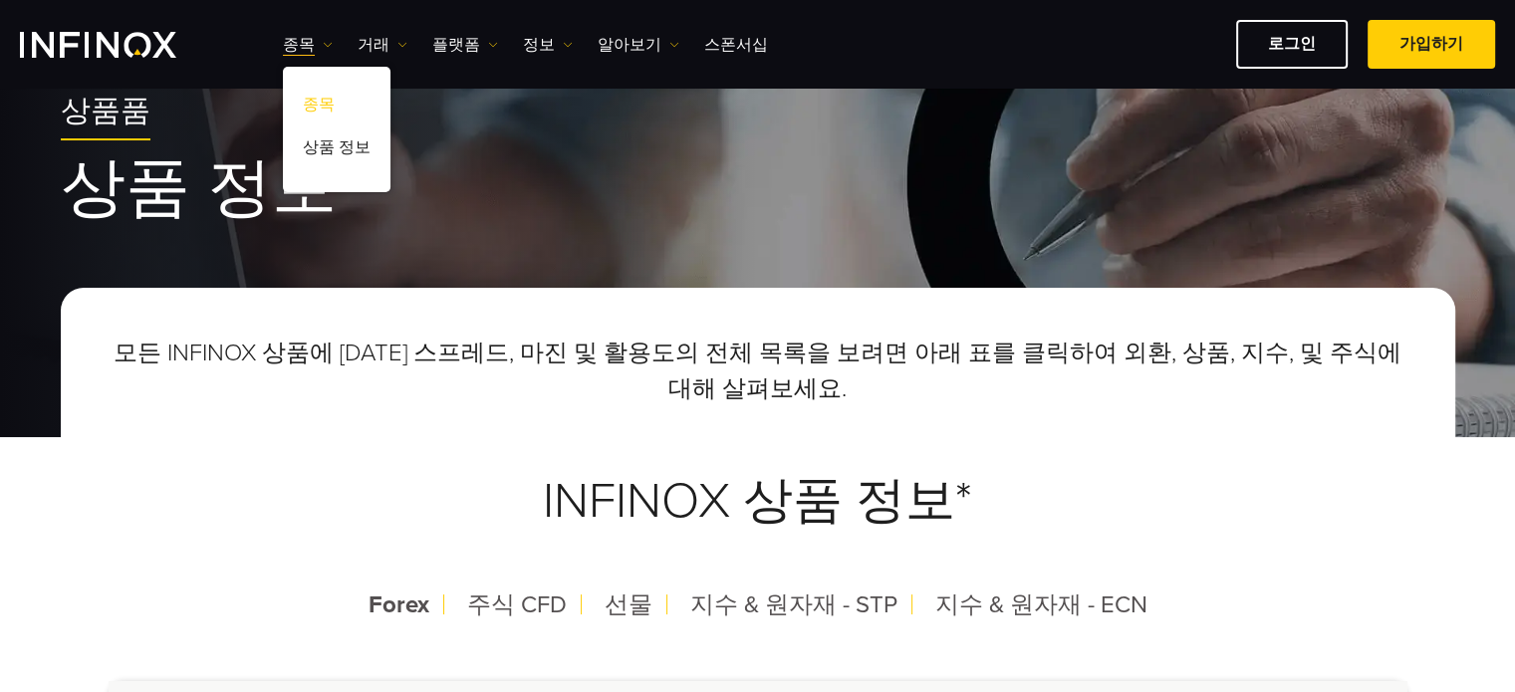
click at [331, 106] on link "종목" at bounding box center [337, 108] width 108 height 43
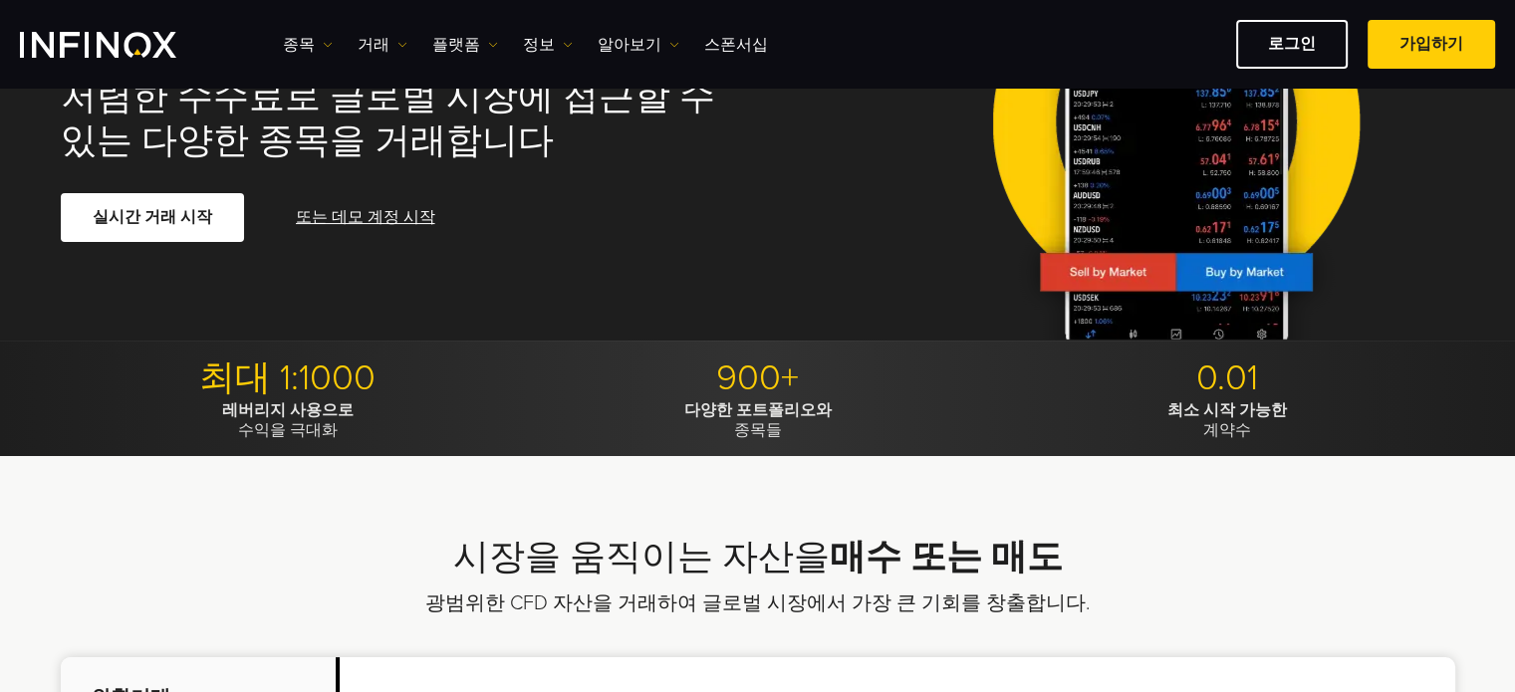
scroll to position [538, 0]
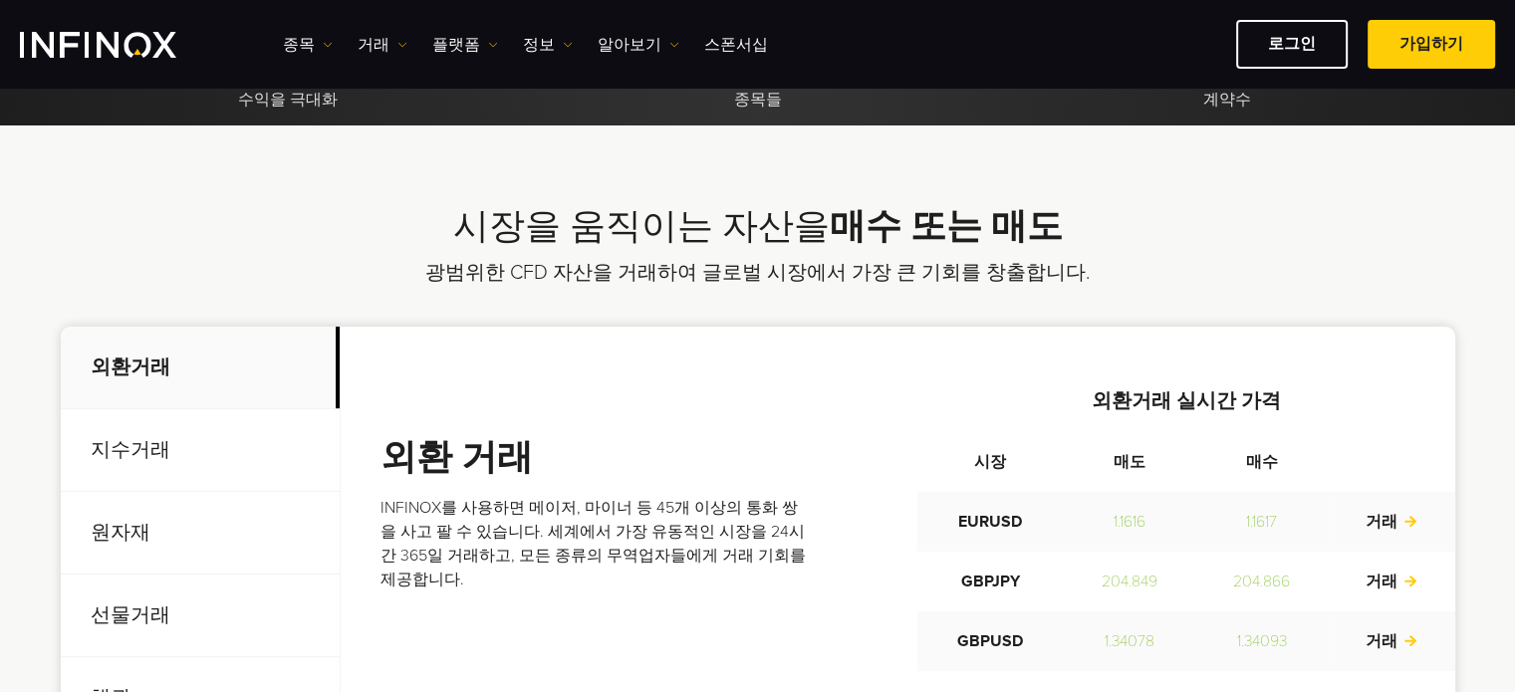
click at [184, 435] on p "지수거래" at bounding box center [200, 450] width 279 height 83
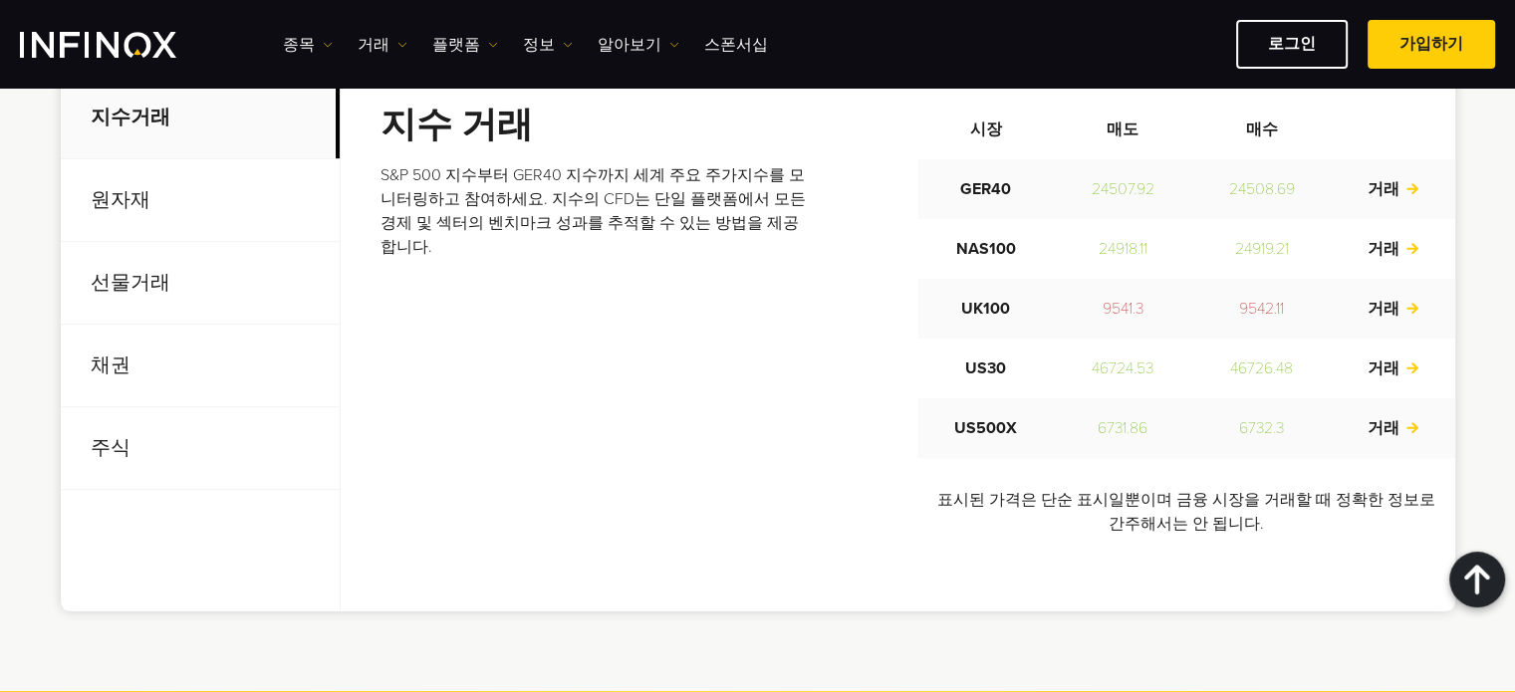
scroll to position [809, 0]
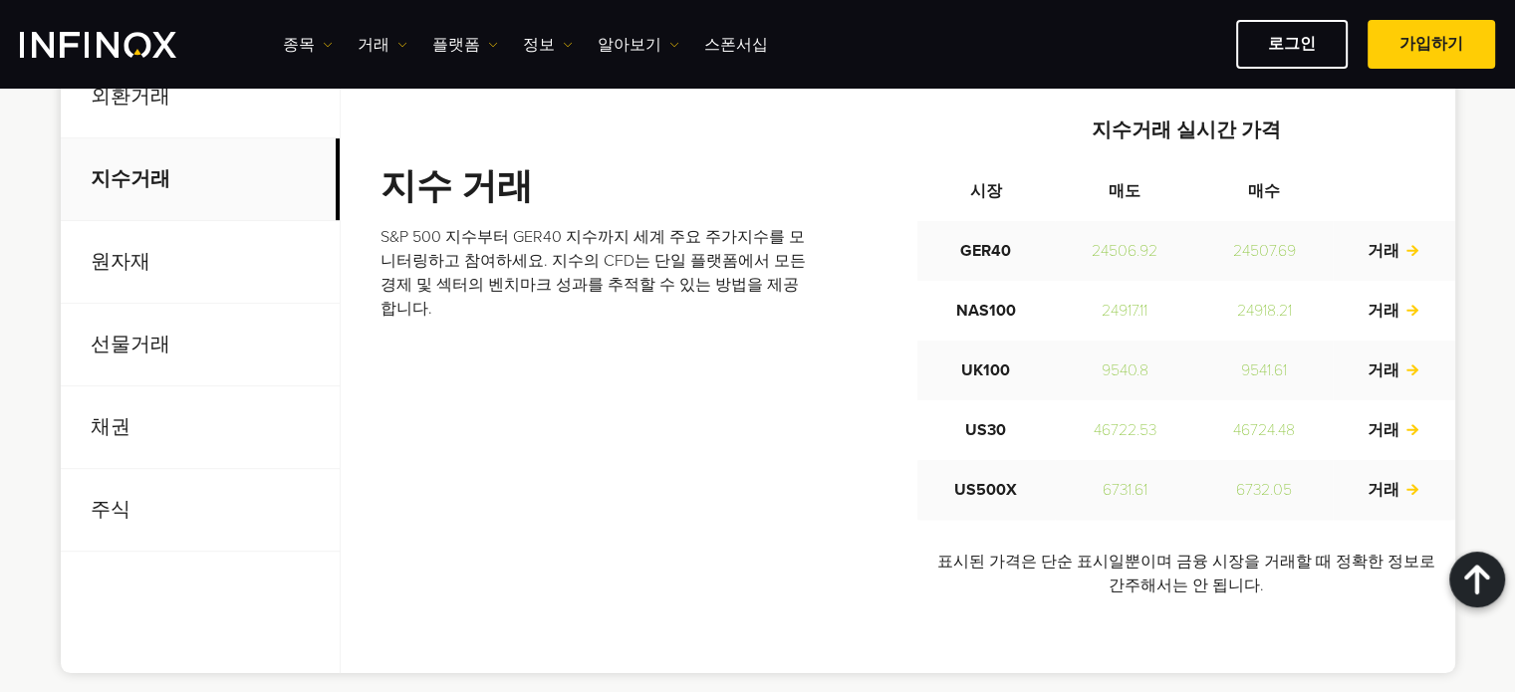
click at [135, 362] on p "선물거래" at bounding box center [200, 345] width 279 height 83
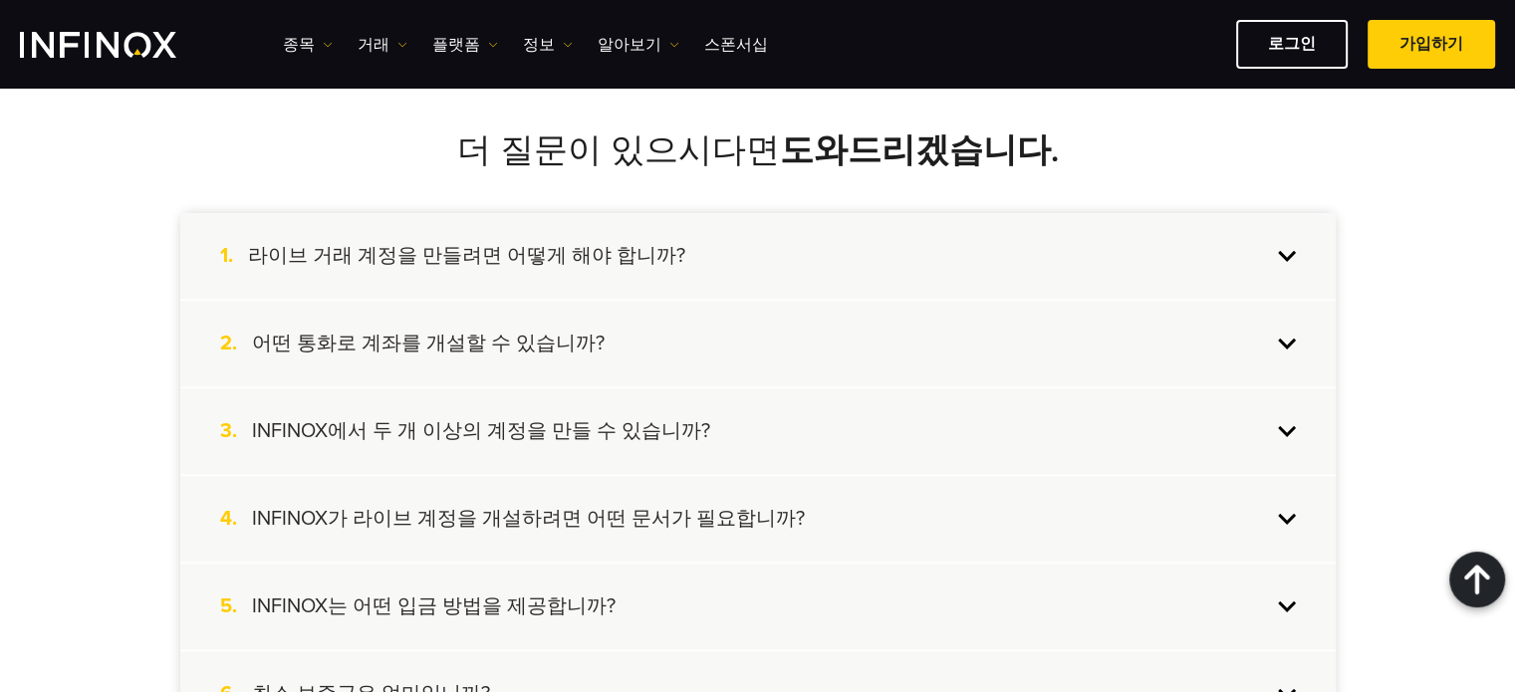
scroll to position [0, 0]
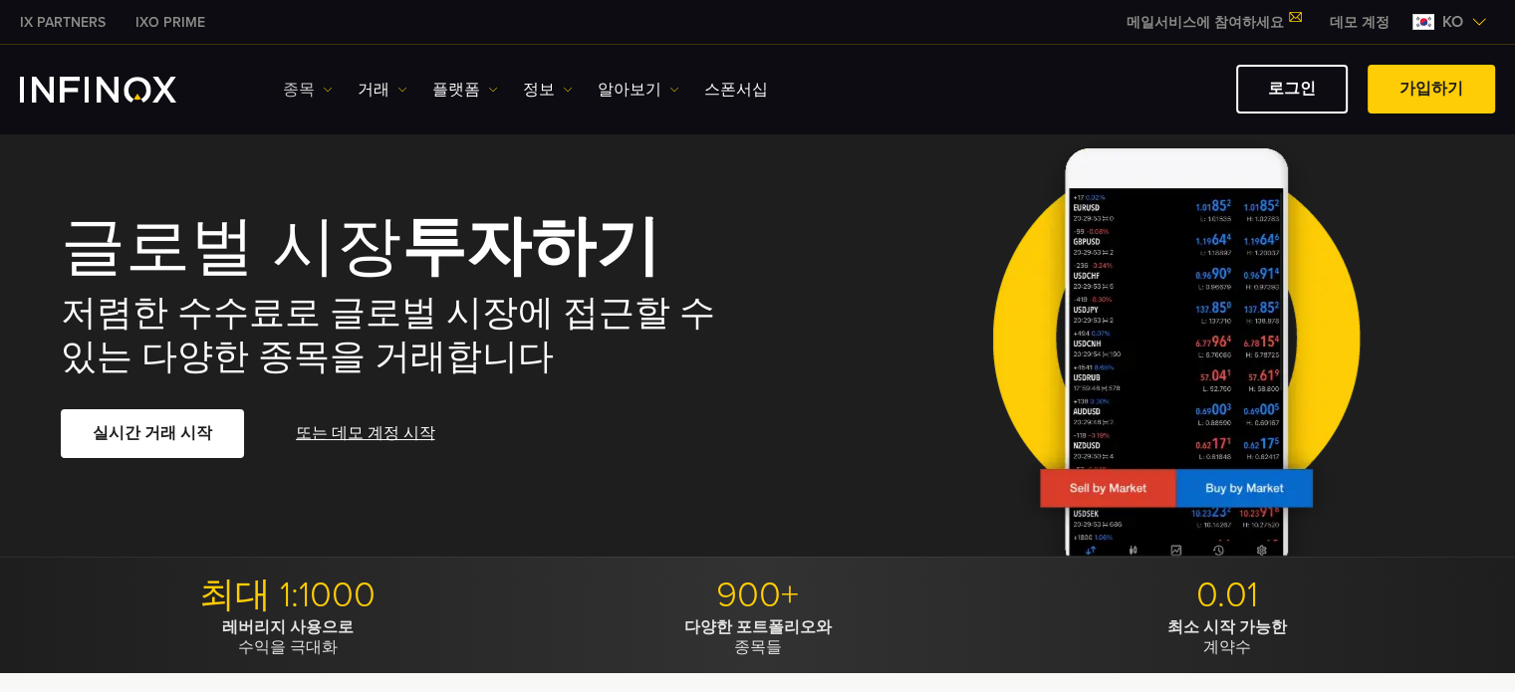
click at [323, 85] on img at bounding box center [328, 90] width 10 height 10
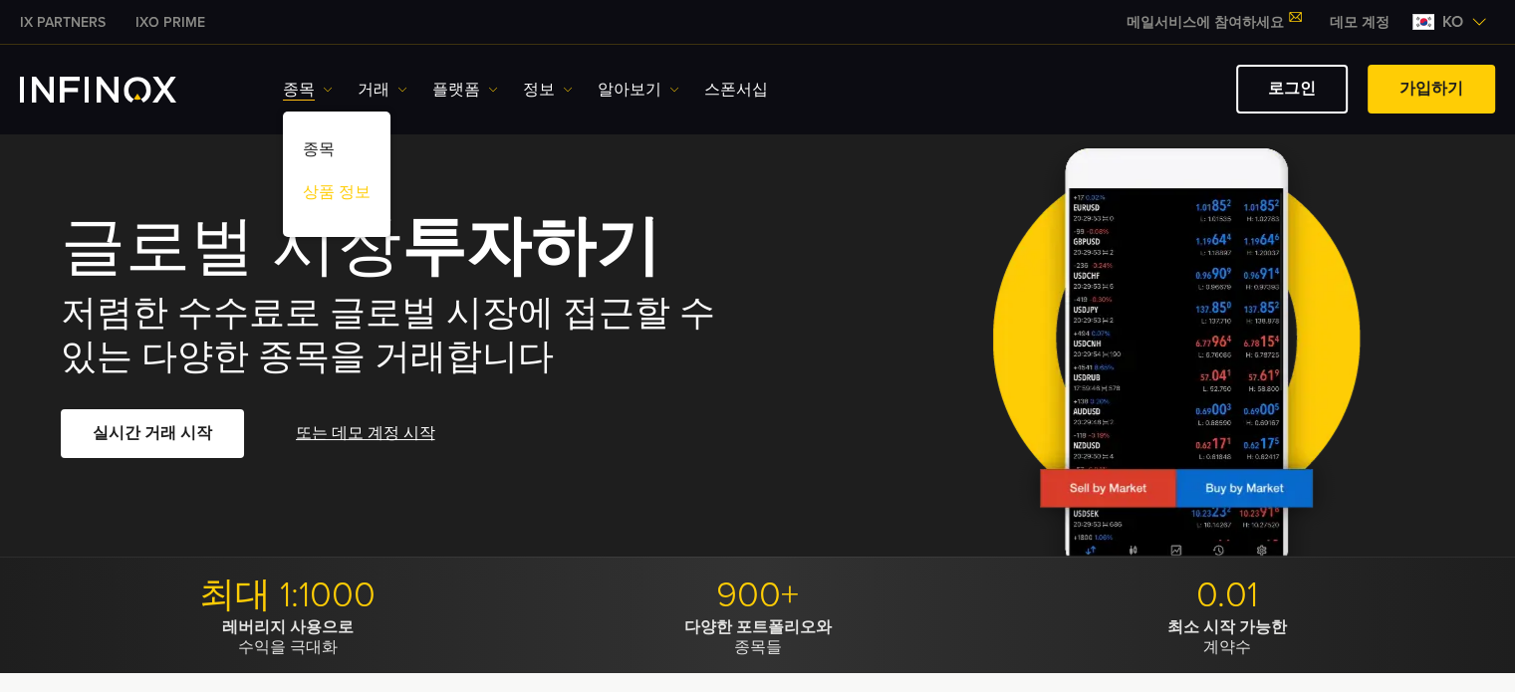
click at [344, 191] on link "상품 정보" at bounding box center [337, 195] width 108 height 43
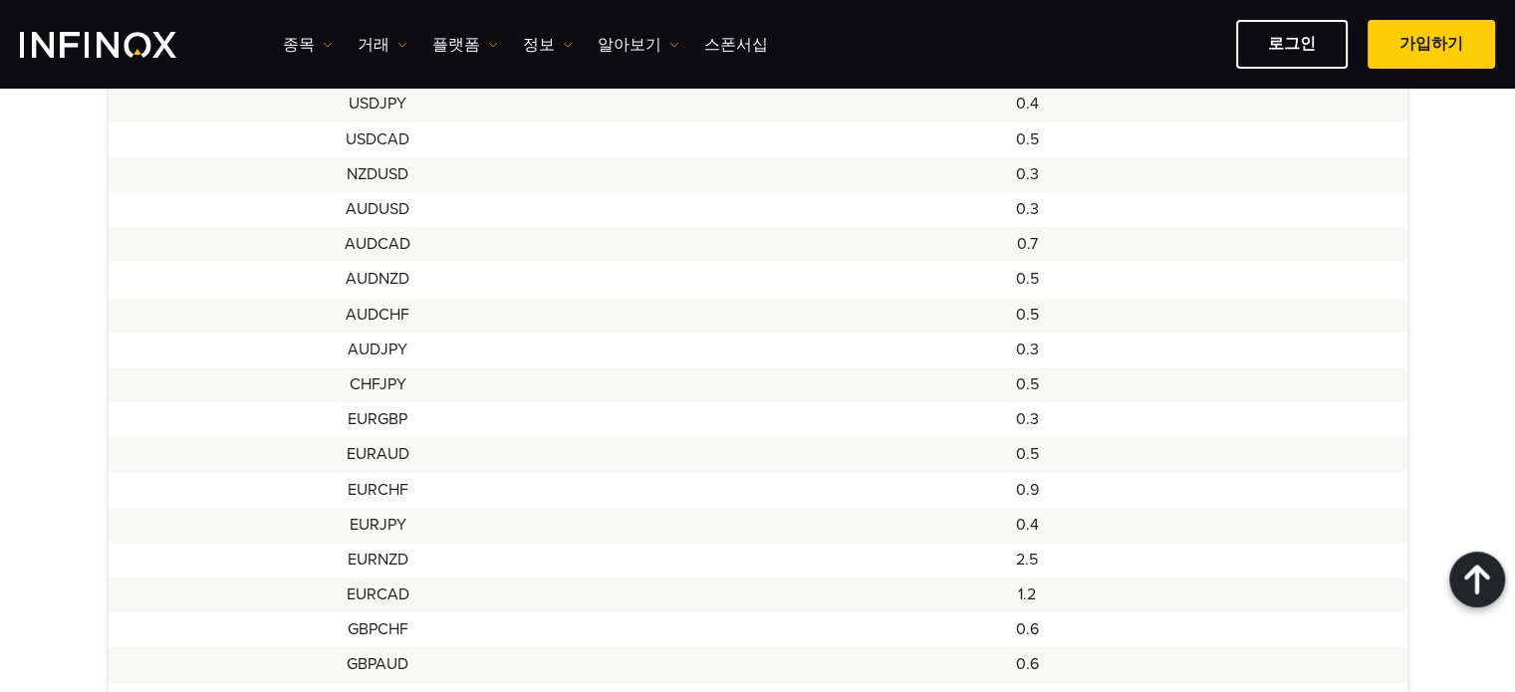
scroll to position [873, 0]
click at [523, 40] on link "정보" at bounding box center [548, 45] width 50 height 24
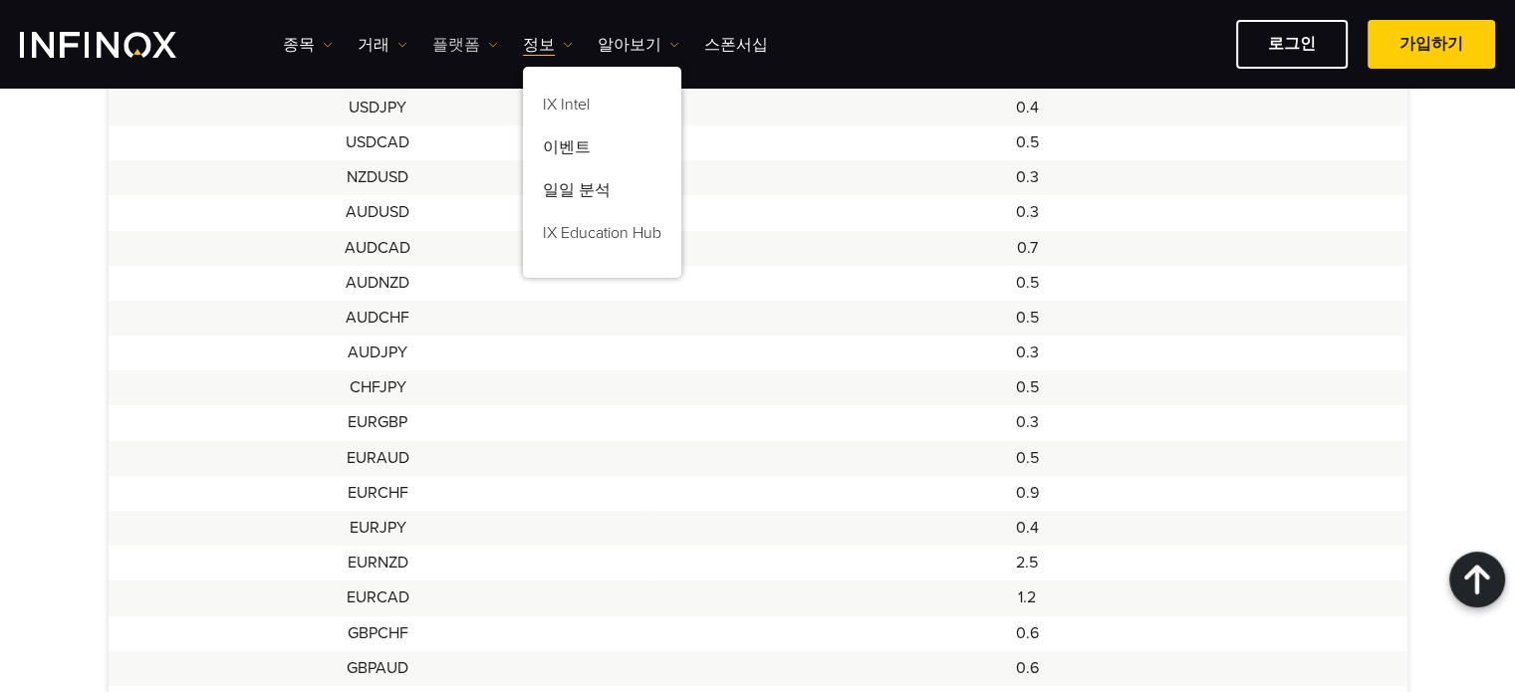
click at [447, 43] on link "플랫폼" at bounding box center [465, 45] width 66 height 24
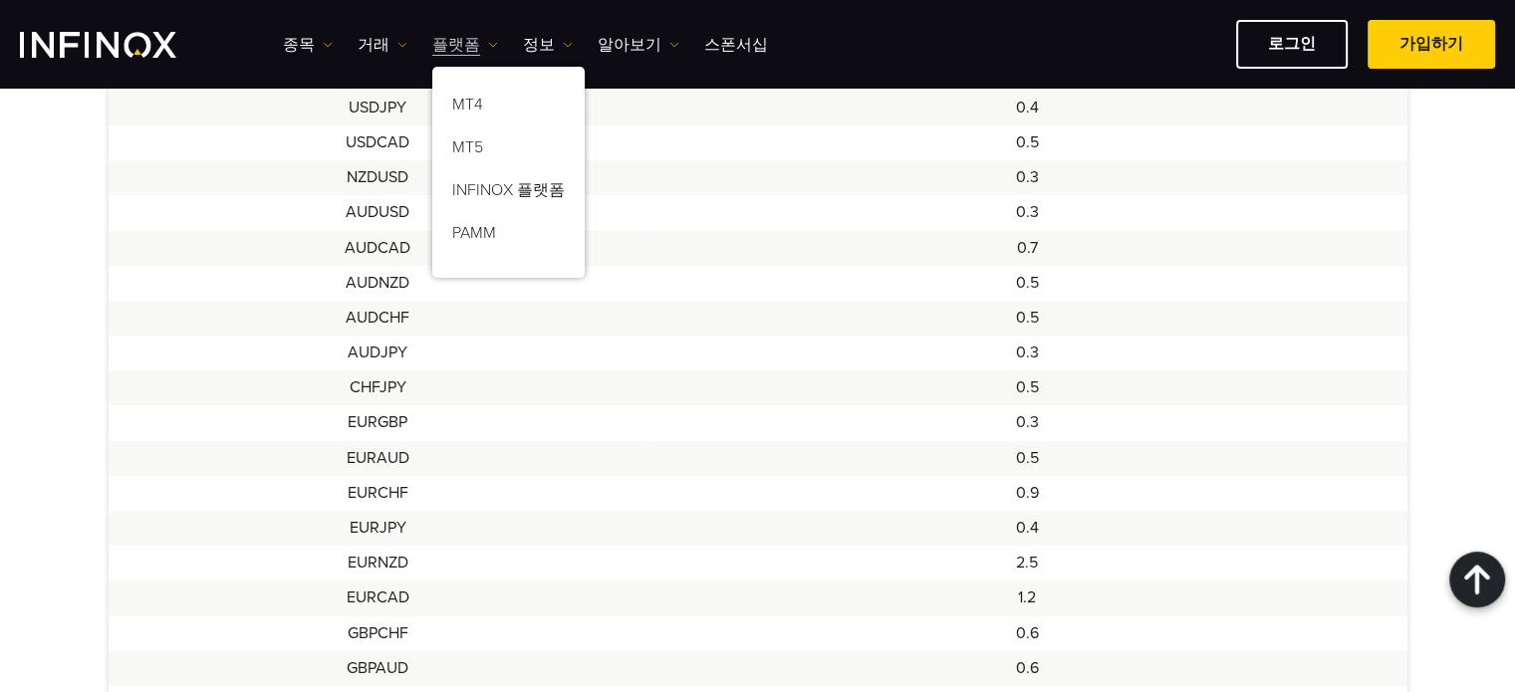
scroll to position [0, 0]
click at [381, 50] on link "거래" at bounding box center [383, 45] width 50 height 24
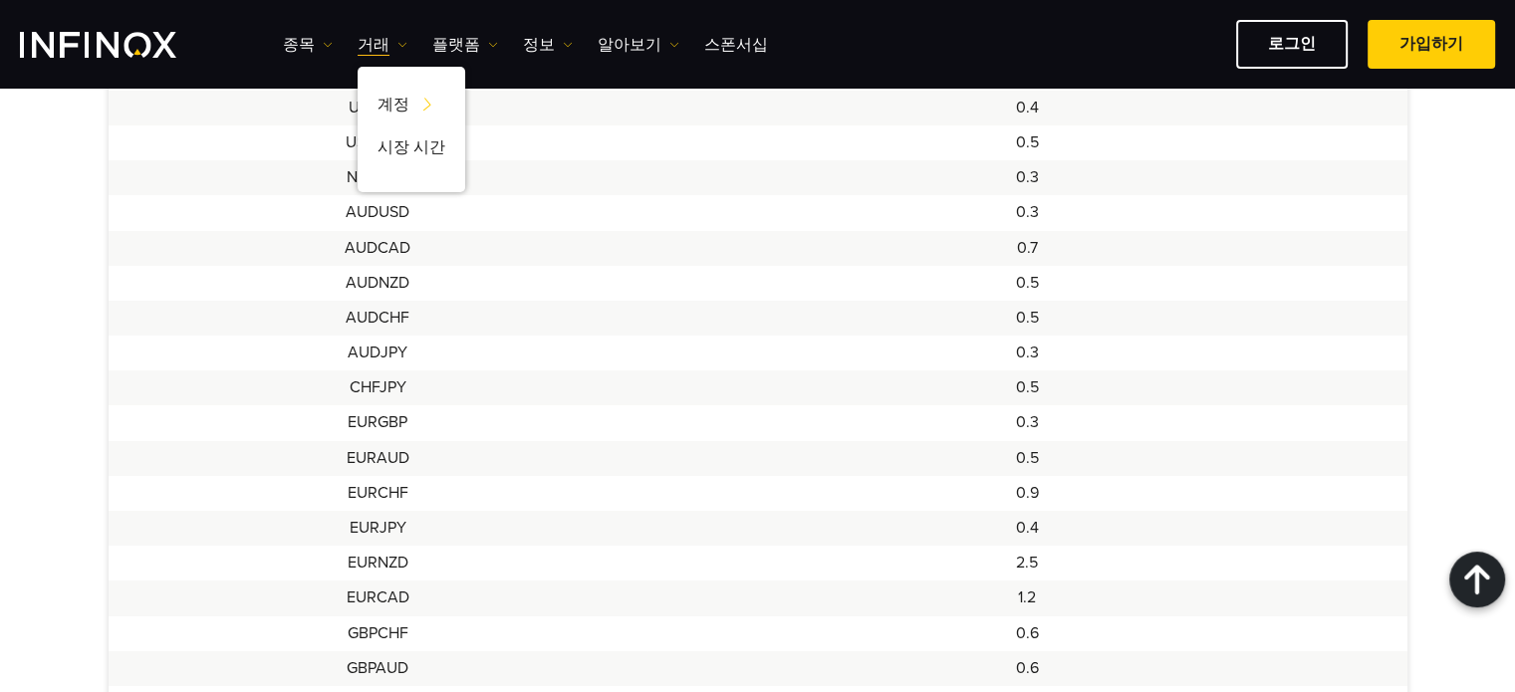
click at [1030, 391] on td "0.5" at bounding box center [1027, 388] width 759 height 35
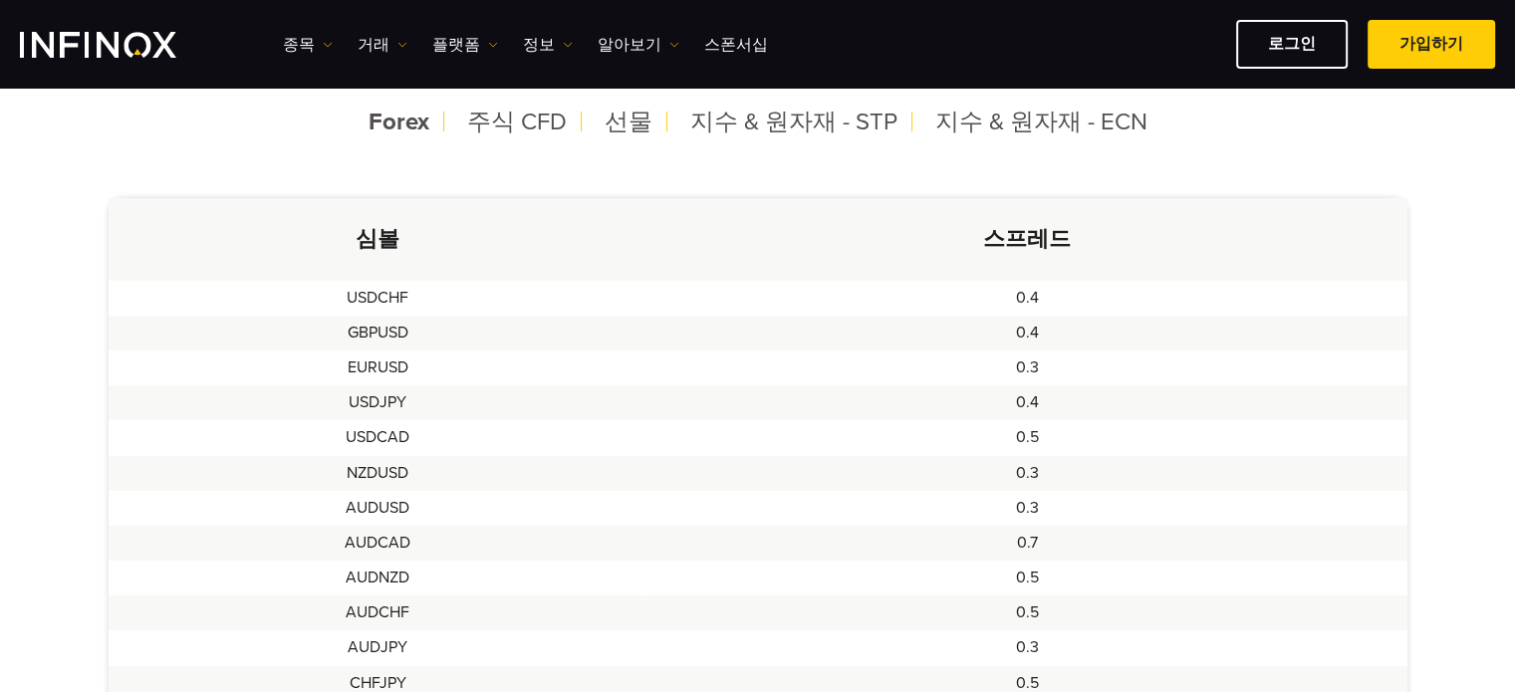
scroll to position [565, 0]
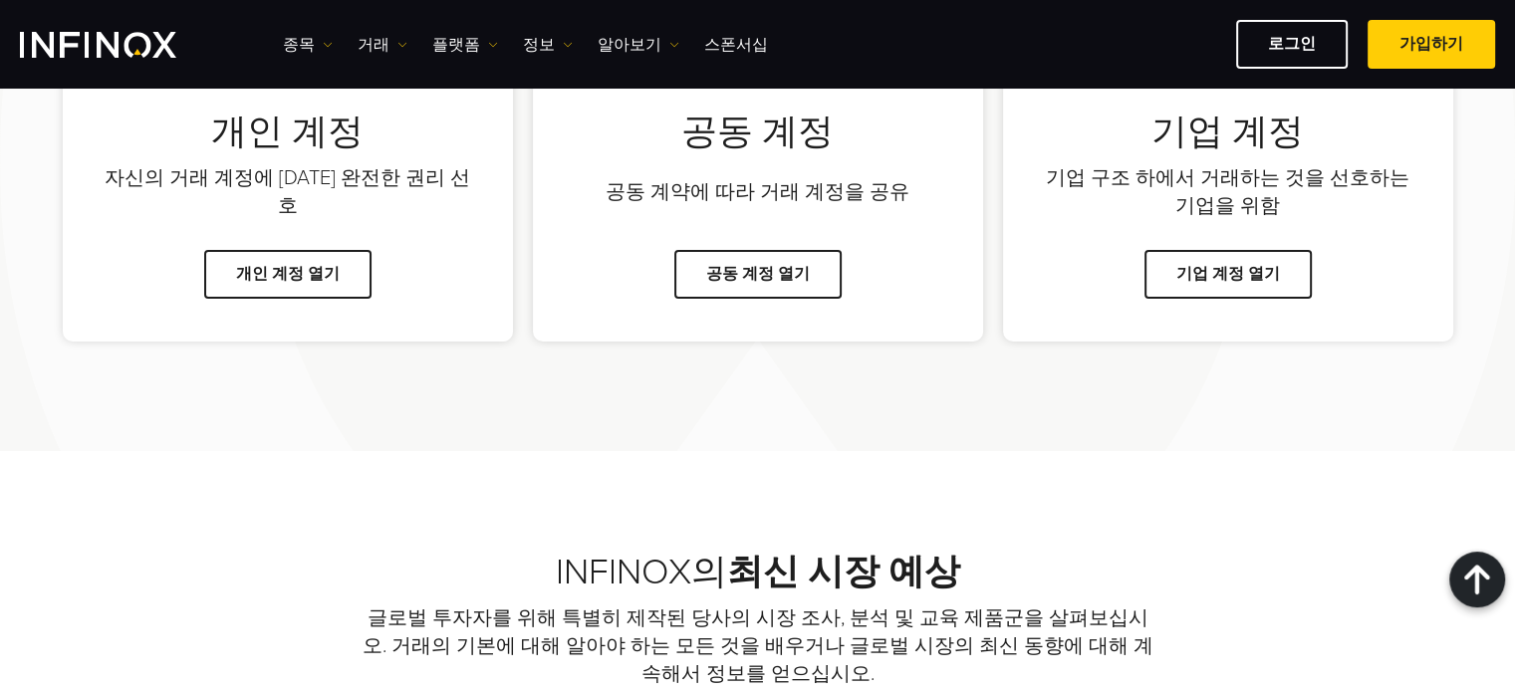
scroll to position [1422, 0]
